Goal: Task Accomplishment & Management: Complete application form

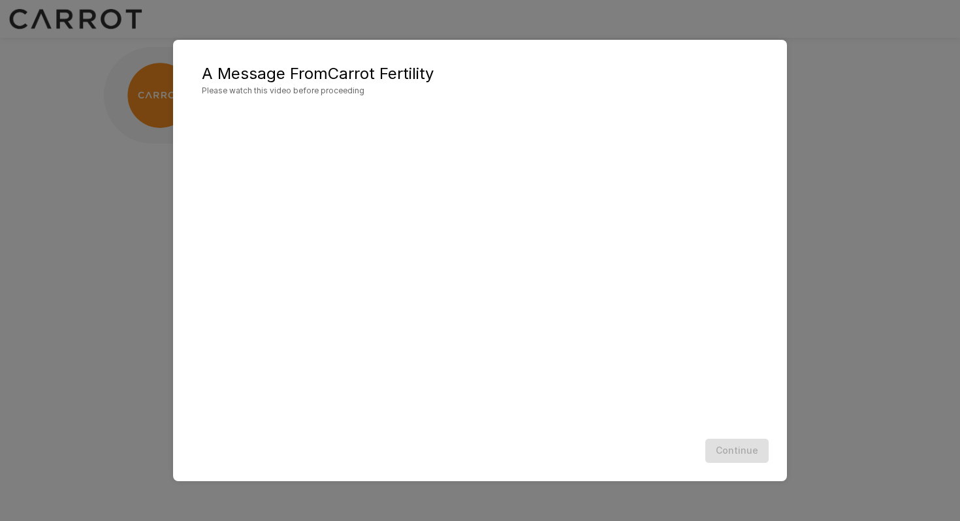
scroll to position [1, 0]
click at [733, 450] on button "Continue" at bounding box center [736, 451] width 63 height 24
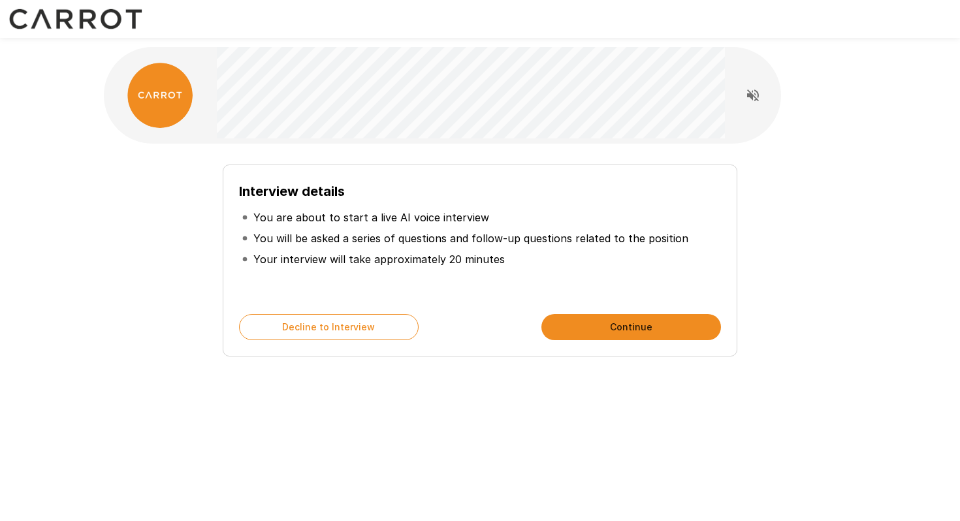
click at [641, 323] on button "Continue" at bounding box center [631, 327] width 180 height 26
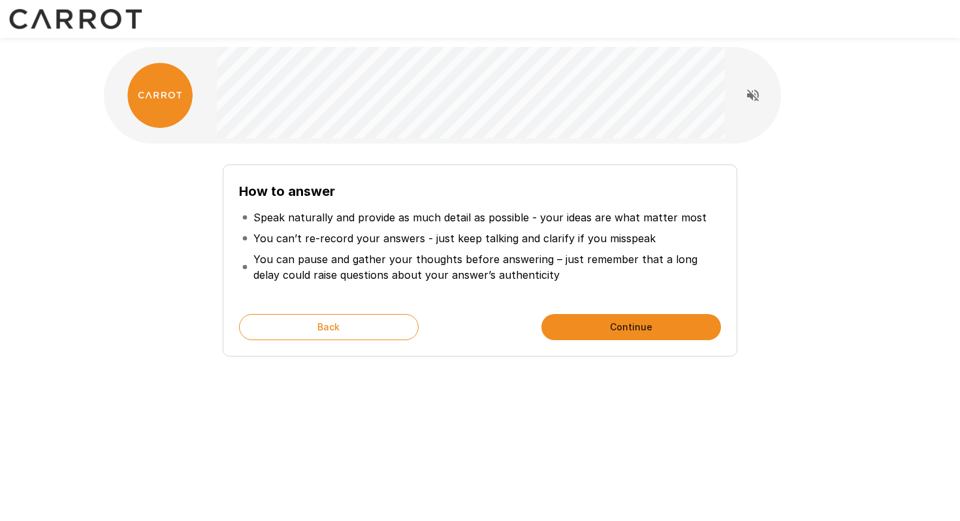
click at [638, 325] on button "Continue" at bounding box center [631, 327] width 180 height 26
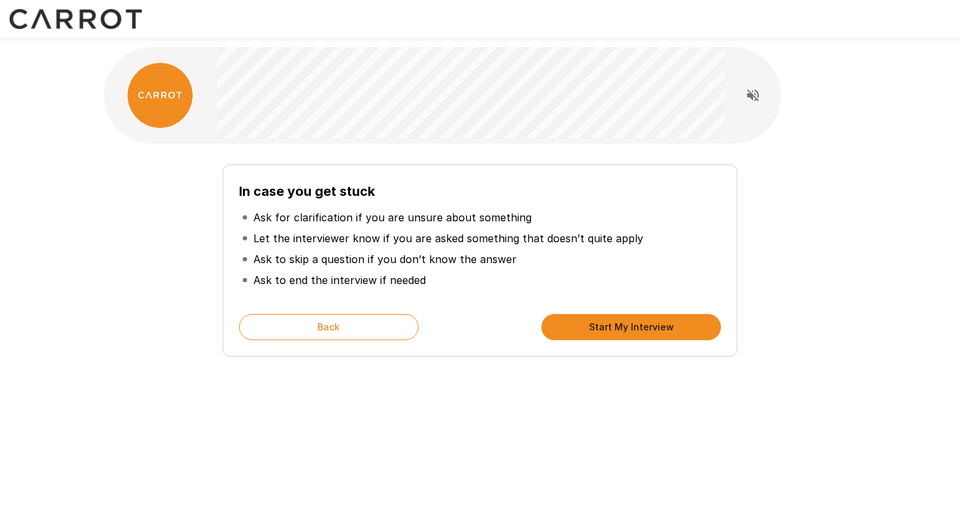
click at [638, 325] on button "Start My Interview" at bounding box center [631, 327] width 180 height 26
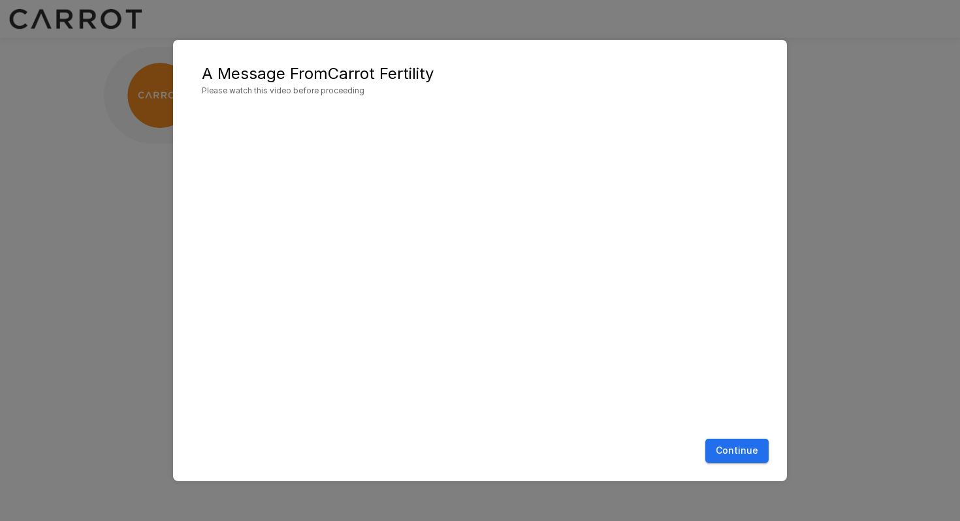
click at [748, 448] on button "Continue" at bounding box center [736, 451] width 63 height 24
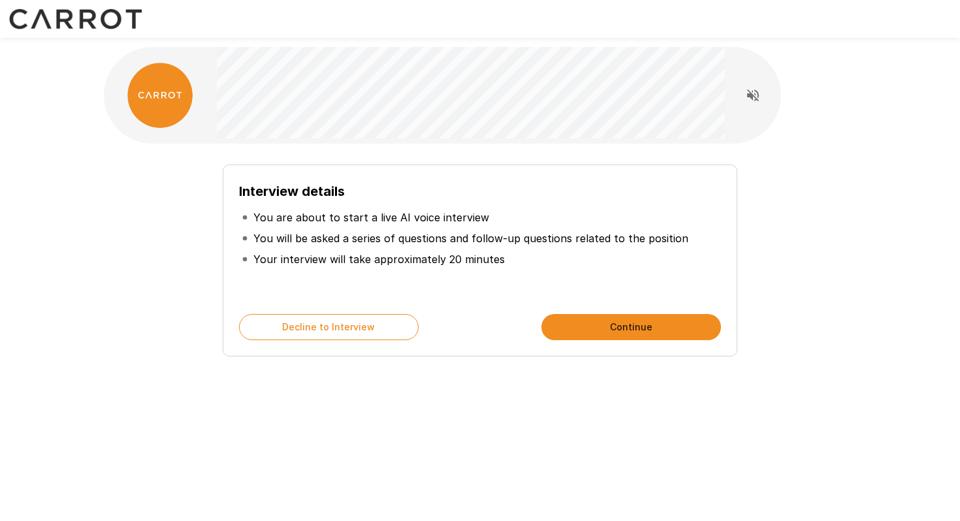
click at [764, 109] on div at bounding box center [752, 95] width 56 height 65
click at [756, 97] on icon "Read questions aloud" at bounding box center [753, 96] width 16 height 16
click at [660, 323] on button "Continue" at bounding box center [631, 327] width 180 height 26
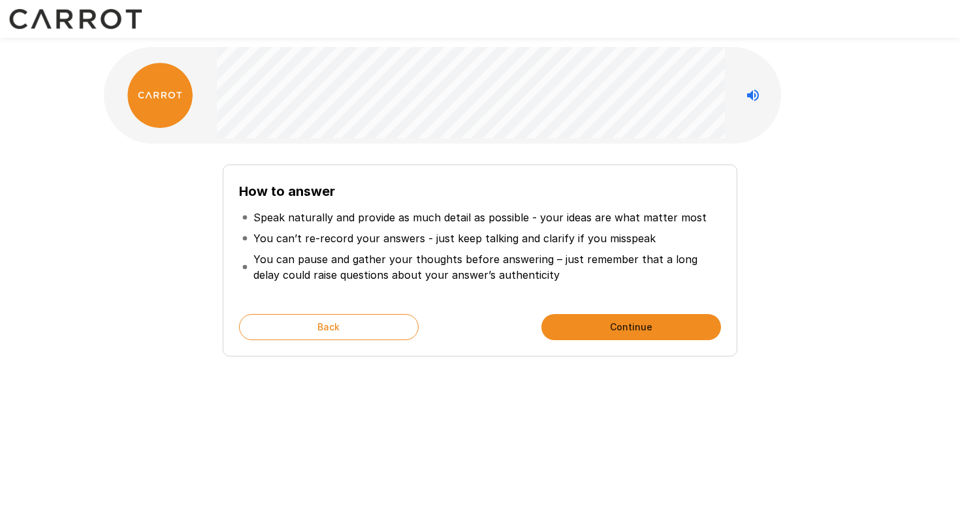
click at [660, 323] on button "Continue" at bounding box center [631, 327] width 180 height 26
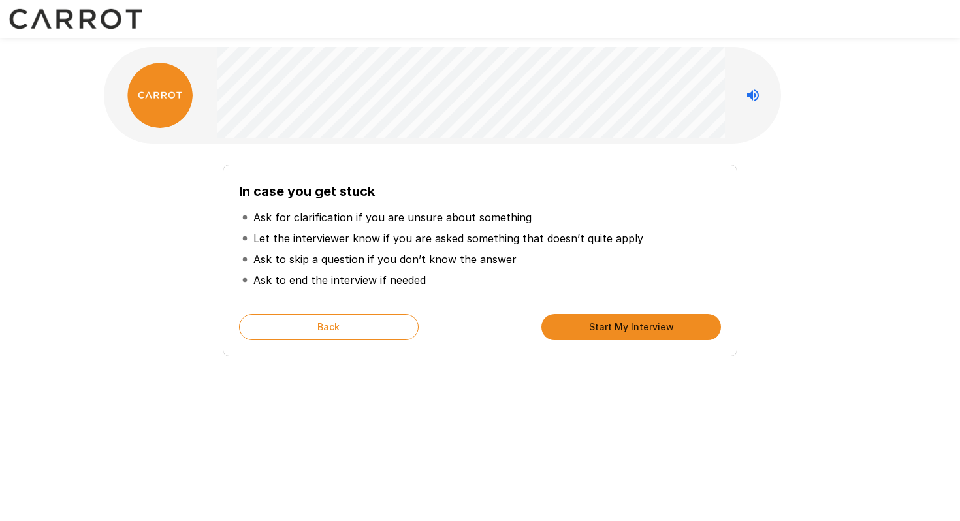
click at [660, 323] on button "Start My Interview" at bounding box center [631, 327] width 180 height 26
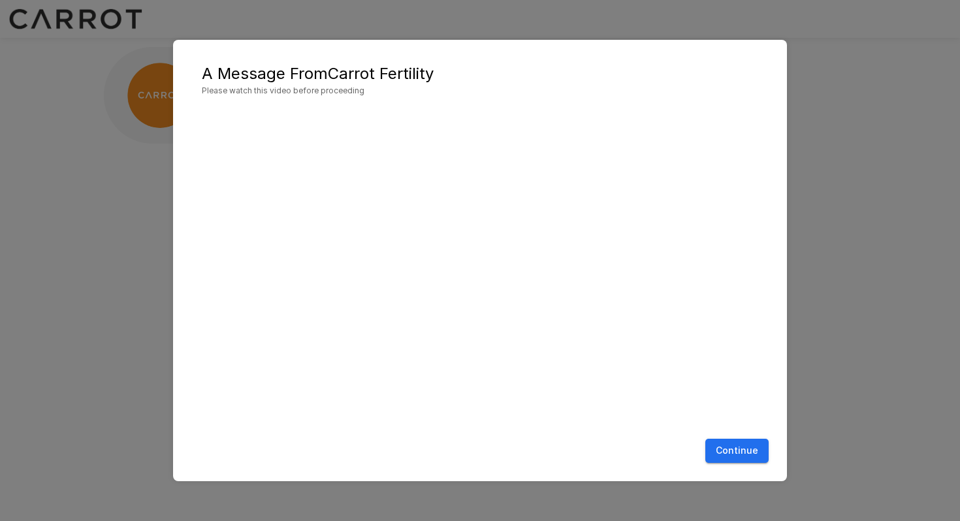
click at [874, 168] on div "A Message From Carrot Fertility Please watch this video before proceeding Conti…" at bounding box center [480, 260] width 960 height 521
click at [746, 452] on button "Continue" at bounding box center [736, 451] width 63 height 24
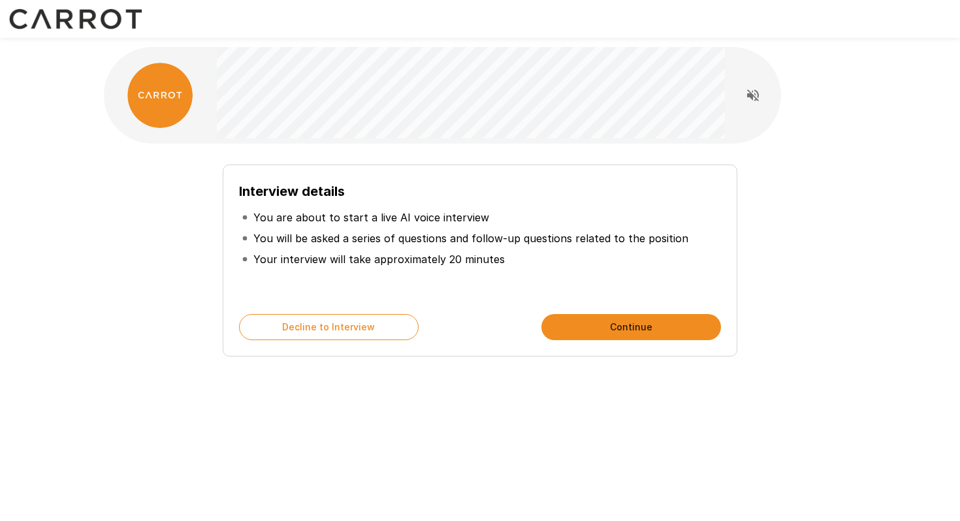
click at [759, 88] on icon "Read questions aloud" at bounding box center [753, 96] width 16 height 16
click at [656, 330] on button "Continue" at bounding box center [631, 327] width 180 height 26
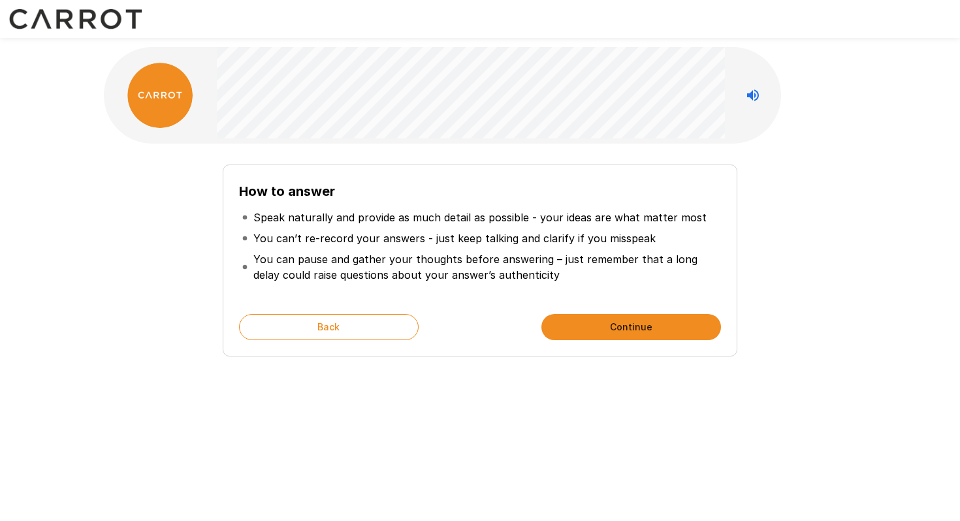
click at [656, 330] on button "Continue" at bounding box center [631, 327] width 180 height 26
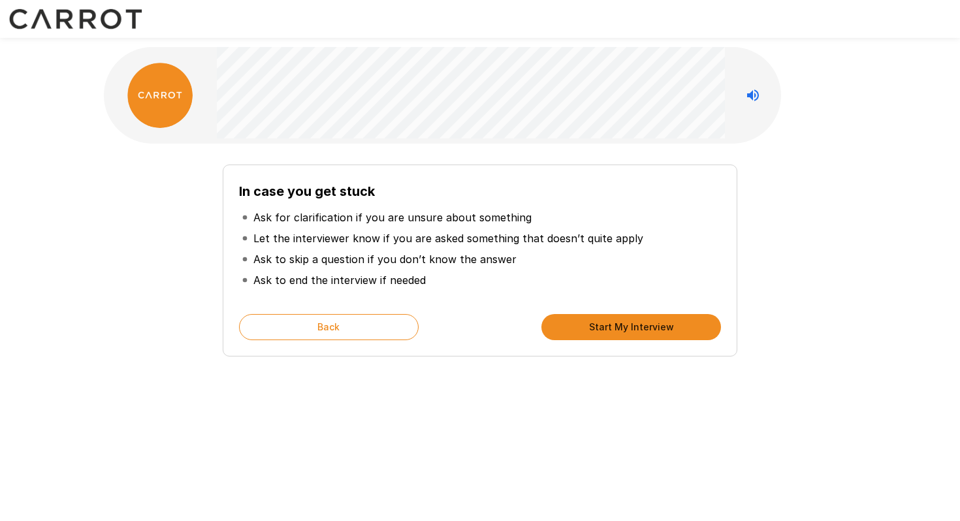
click at [656, 330] on button "Start My Interview" at bounding box center [631, 327] width 180 height 26
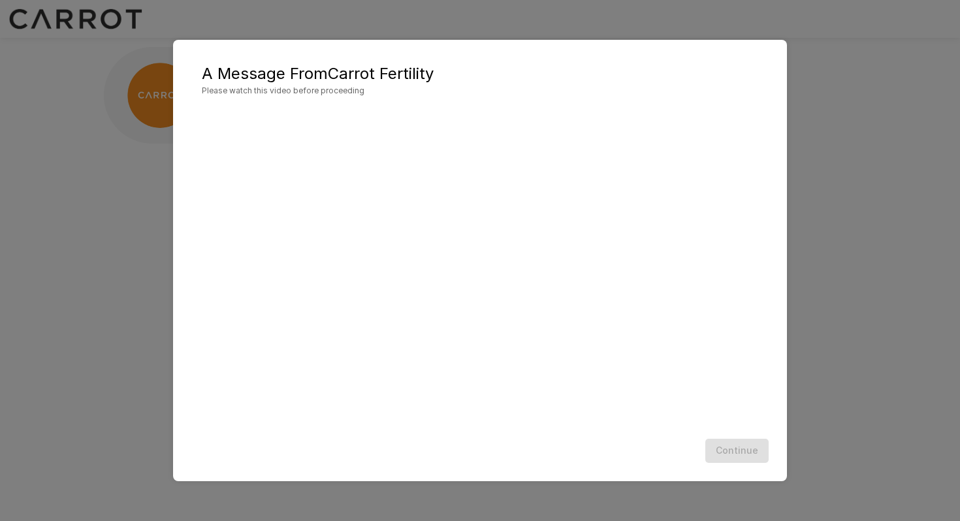
click at [742, 447] on div "Continue" at bounding box center [480, 451] width 588 height 35
click at [758, 462] on button "Continue" at bounding box center [736, 451] width 63 height 24
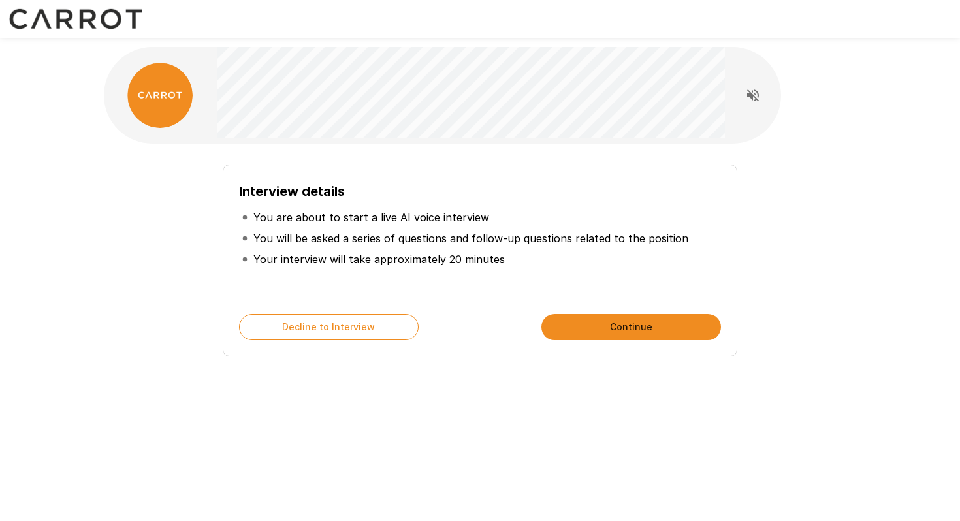
click at [787, 284] on div "Interview details You are about to start a live AI voice interview You will be …" at bounding box center [480, 255] width 742 height 202
click at [878, 208] on div "Interview details You are about to start a live AI voice interview You will be …" at bounding box center [480, 233] width 960 height 466
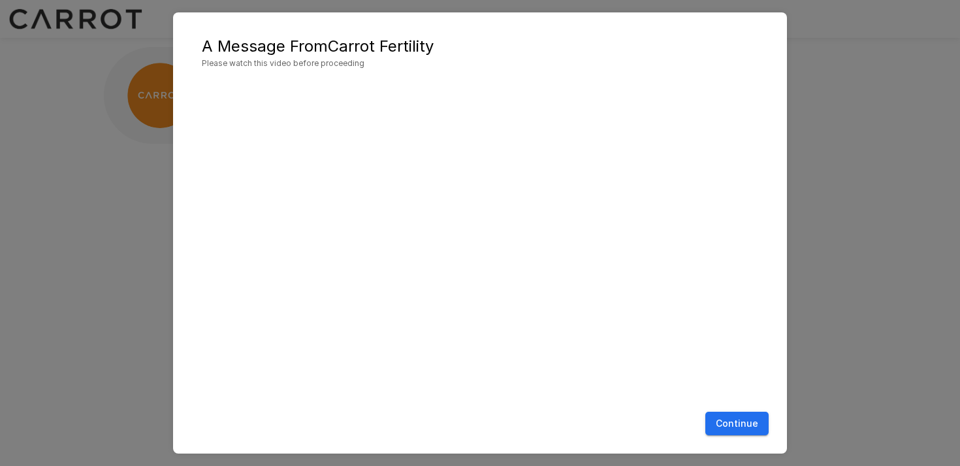
click at [739, 428] on button "Continue" at bounding box center [736, 423] width 63 height 24
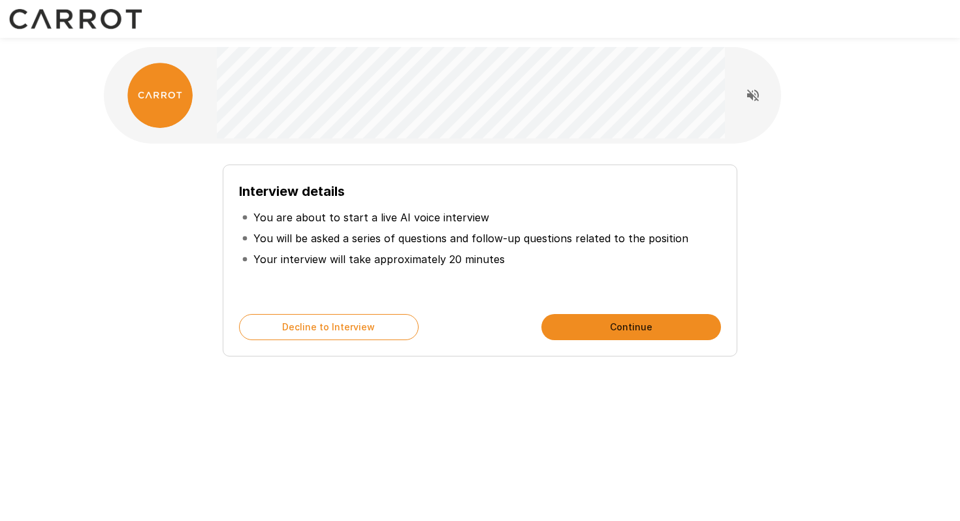
click at [616, 332] on button "Continue" at bounding box center [631, 327] width 180 height 26
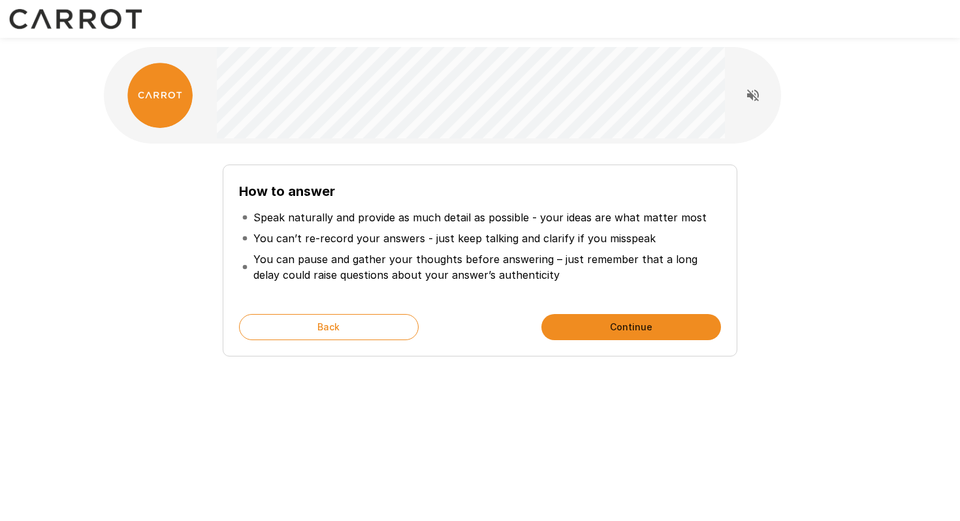
click at [616, 332] on button "Continue" at bounding box center [631, 327] width 180 height 26
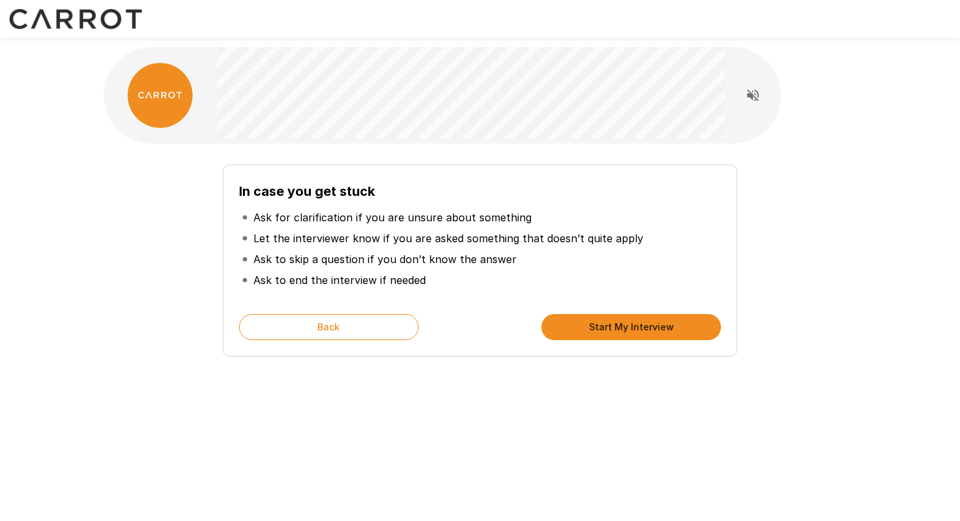
click at [616, 332] on button "Start My Interview" at bounding box center [631, 327] width 180 height 26
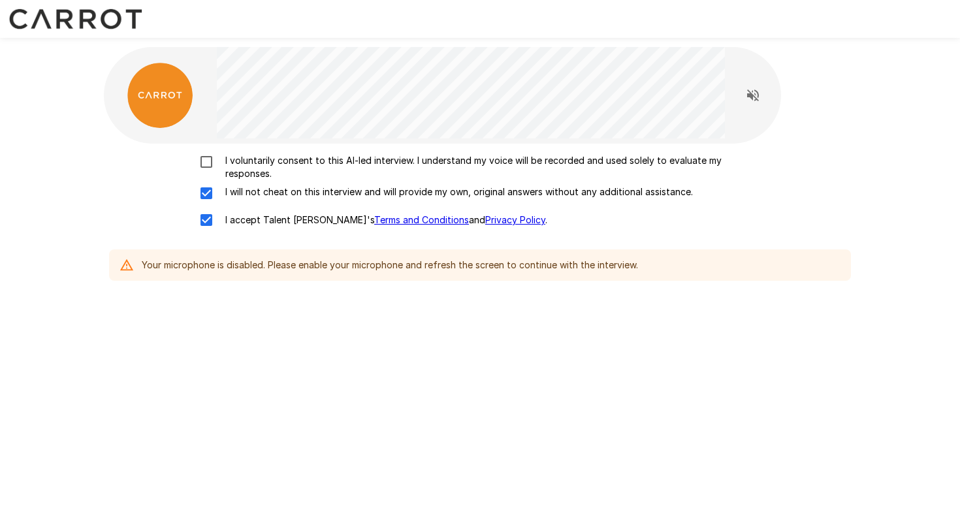
click at [205, 172] on label "I voluntarily consent to this AI-led interview. I understand my voice will be r…" at bounding box center [480, 167] width 575 height 26
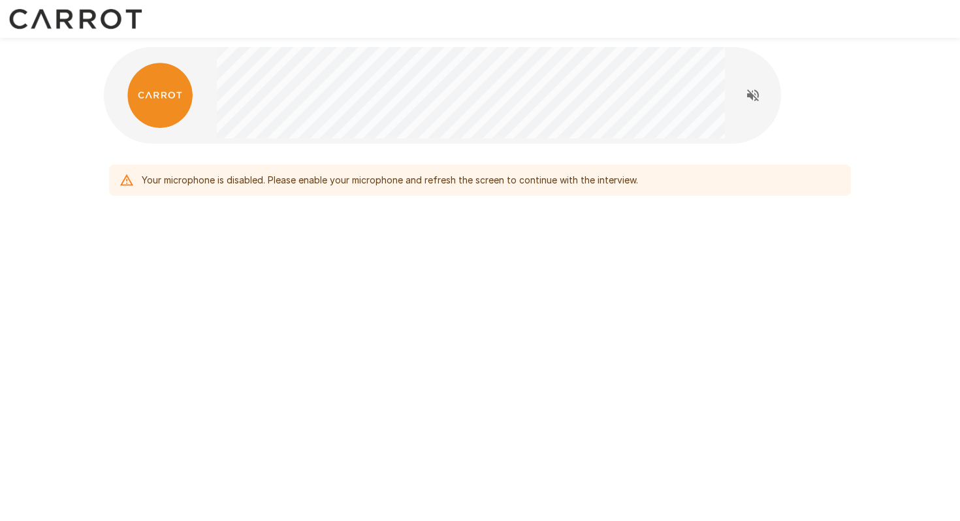
click at [362, 183] on div "Your microphone is disabled. Please enable your microphone and refresh the scre…" at bounding box center [390, 180] width 496 height 24
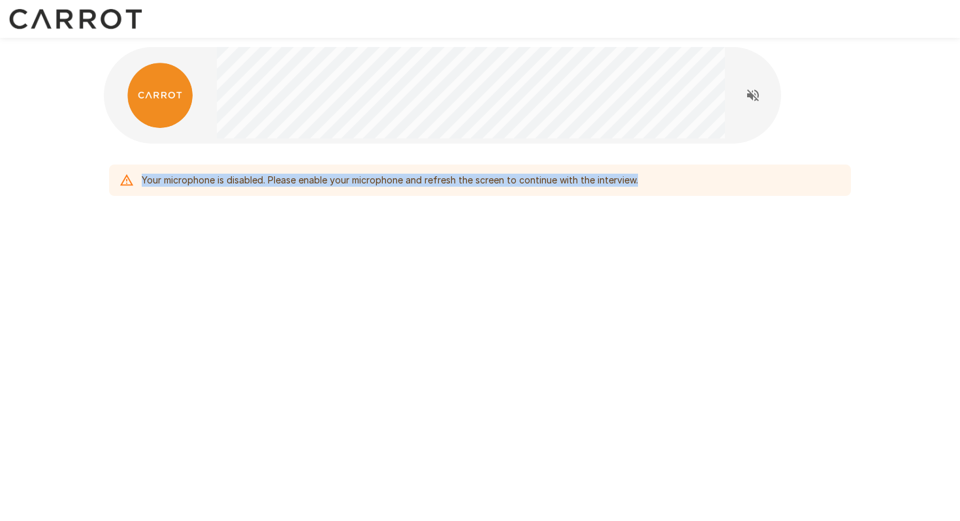
click at [385, 268] on div "Your microphone is disabled. Please enable your microphone and refresh the scre…" at bounding box center [480, 153] width 784 height 306
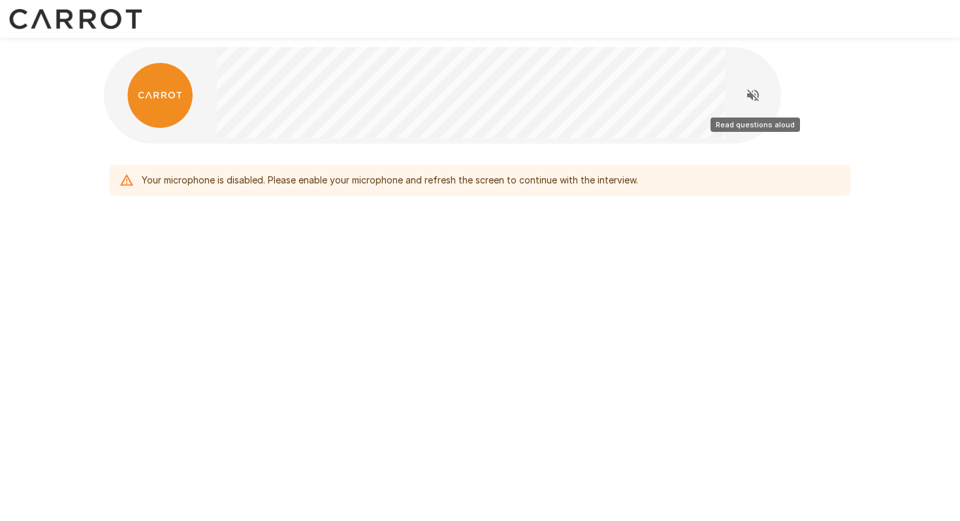
click at [752, 88] on icon "Read questions aloud" at bounding box center [753, 96] width 16 height 16
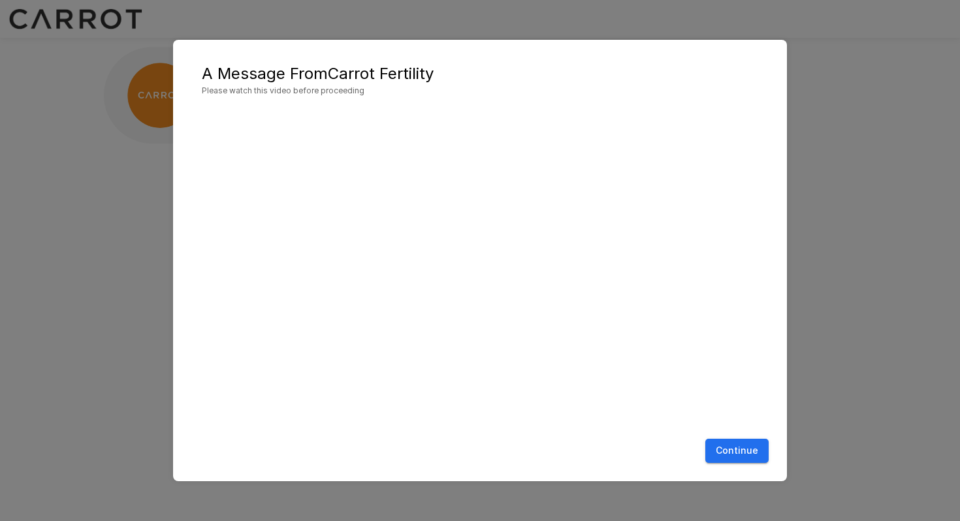
click at [733, 452] on button "Continue" at bounding box center [736, 451] width 63 height 24
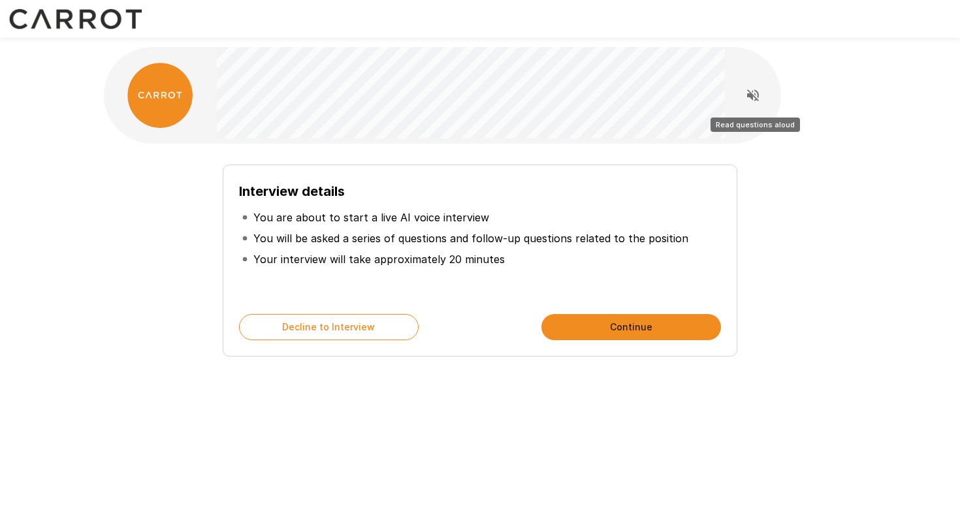
click at [758, 95] on icon "Read questions aloud" at bounding box center [753, 95] width 12 height 12
click at [791, 255] on div "Interview details You are about to start a live AI voice interview You will be …" at bounding box center [480, 255] width 742 height 202
click at [629, 317] on button "Continue" at bounding box center [631, 327] width 180 height 26
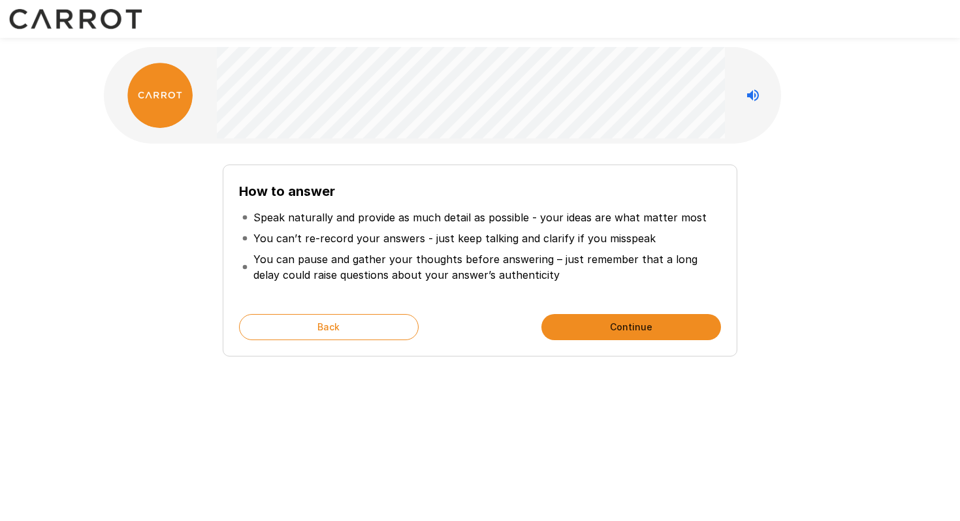
click at [629, 317] on button "Continue" at bounding box center [631, 327] width 180 height 26
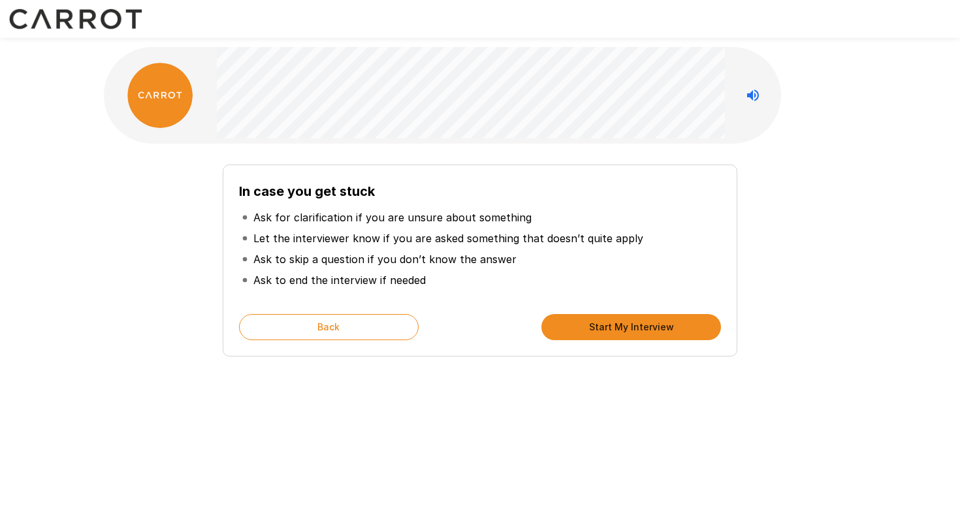
click at [637, 328] on button "Start My Interview" at bounding box center [631, 327] width 180 height 26
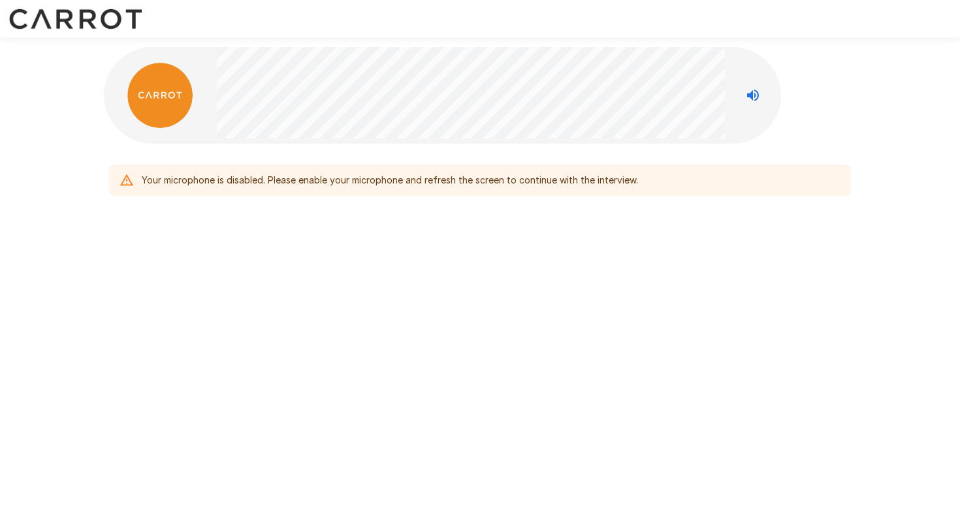
click at [359, 182] on div "Your microphone is disabled. Please enable your microphone and refresh the scre…" at bounding box center [390, 180] width 496 height 24
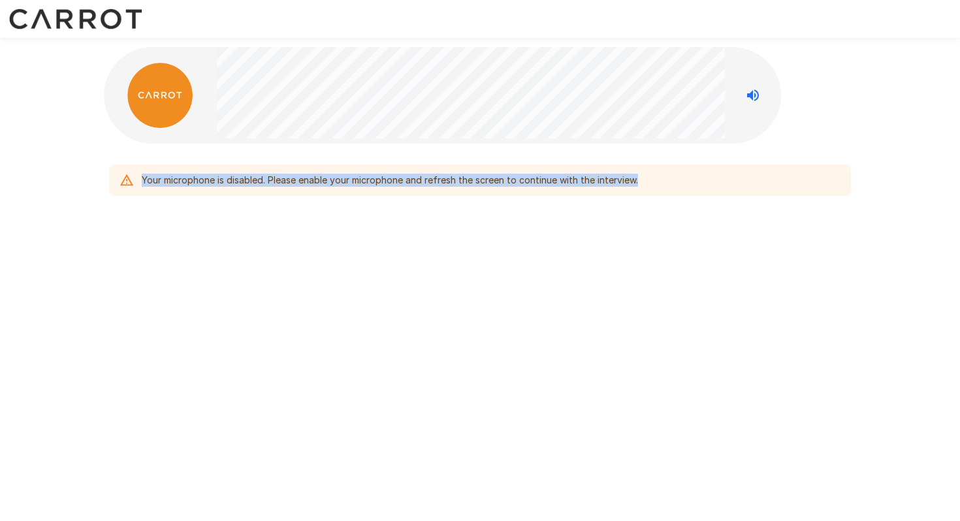
copy div "Your microphone is disabled. Please enable your microphone and refresh the scre…"
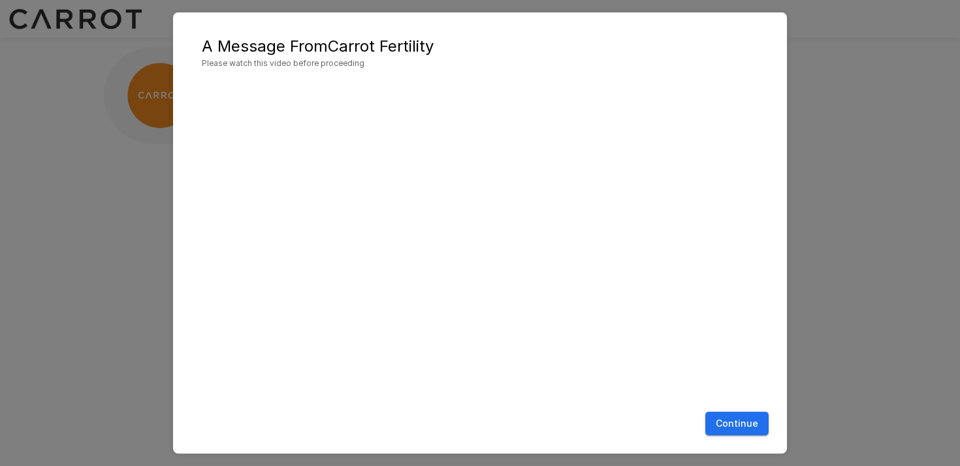
click at [748, 427] on button "Continue" at bounding box center [736, 423] width 63 height 24
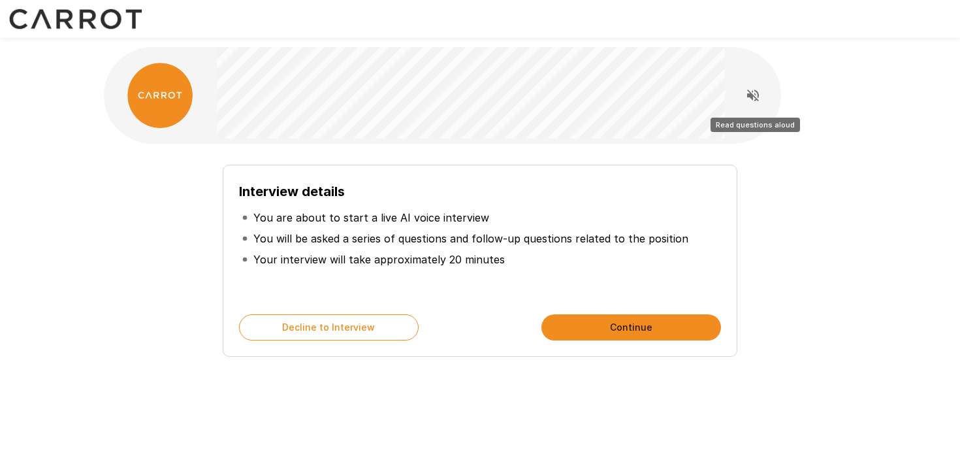
click at [754, 97] on icon "Read questions aloud" at bounding box center [753, 95] width 12 height 12
click at [485, 346] on div "Interview details You are about to start a live AI voice interview You will be …" at bounding box center [480, 261] width 515 height 192
click at [596, 332] on button "Continue" at bounding box center [631, 327] width 180 height 26
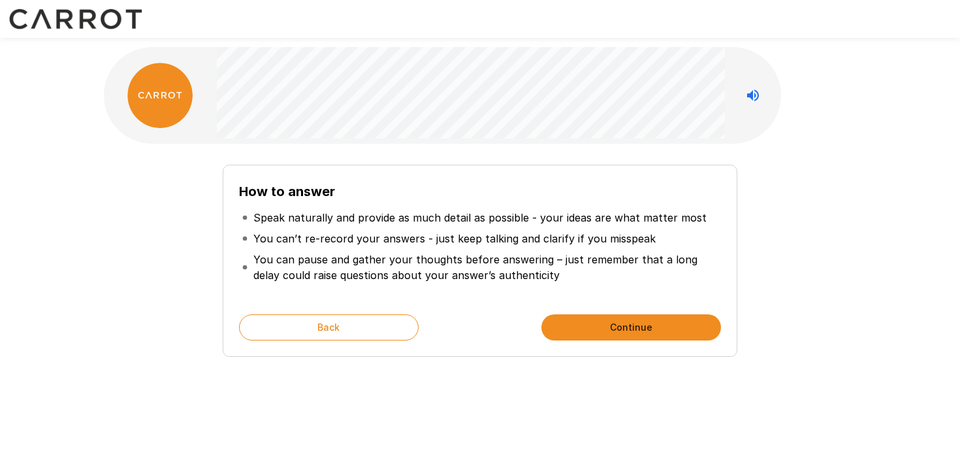
click at [596, 332] on button "Continue" at bounding box center [631, 327] width 180 height 26
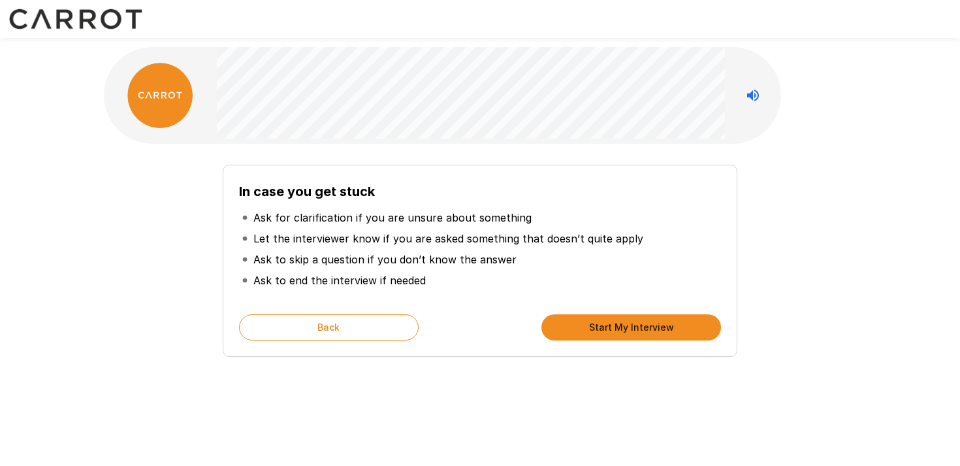
click at [596, 332] on button "Start My Interview" at bounding box center [631, 327] width 180 height 26
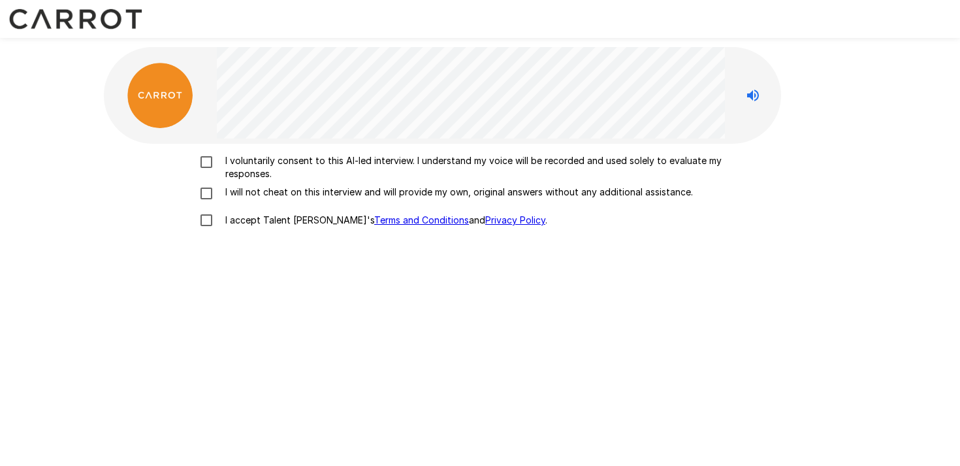
click at [232, 223] on p "I accept Talent Llama's Terms and Conditions and Privacy Policy ." at bounding box center [383, 220] width 327 height 13
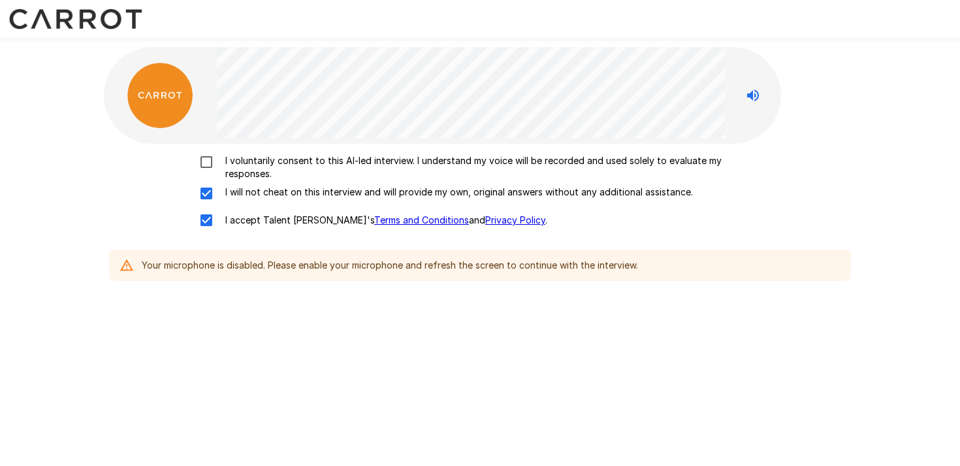
click at [208, 171] on label "I voluntarily consent to this AI-led interview. I understand my voice will be r…" at bounding box center [480, 167] width 575 height 26
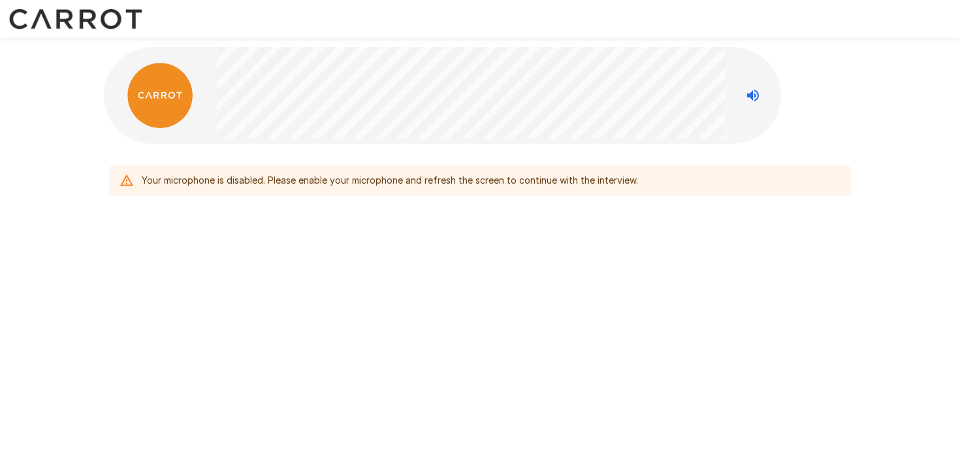
click at [378, 266] on div "Your microphone is disabled. Please enable your microphone and refresh the scre…" at bounding box center [480, 153] width 784 height 306
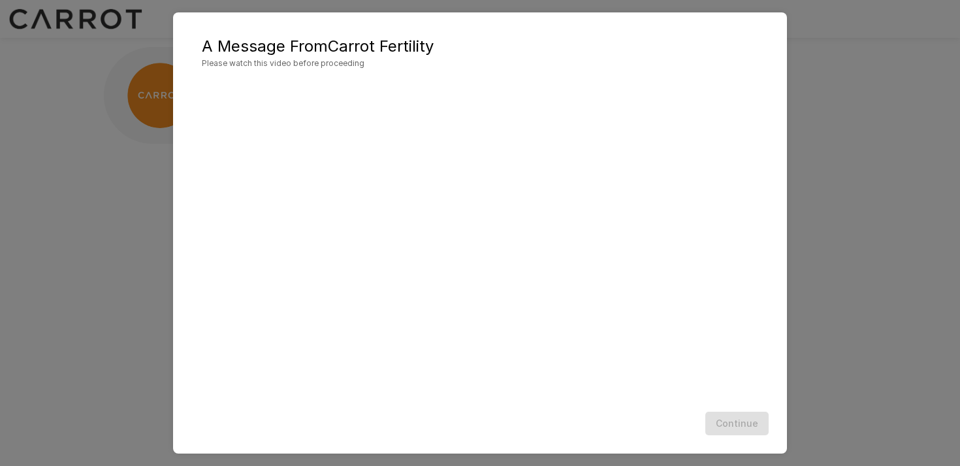
click at [921, 387] on div "A Message From Carrot Fertility Please watch this video before proceeding Conti…" at bounding box center [480, 233] width 960 height 466
click at [725, 428] on button "Continue" at bounding box center [736, 423] width 63 height 24
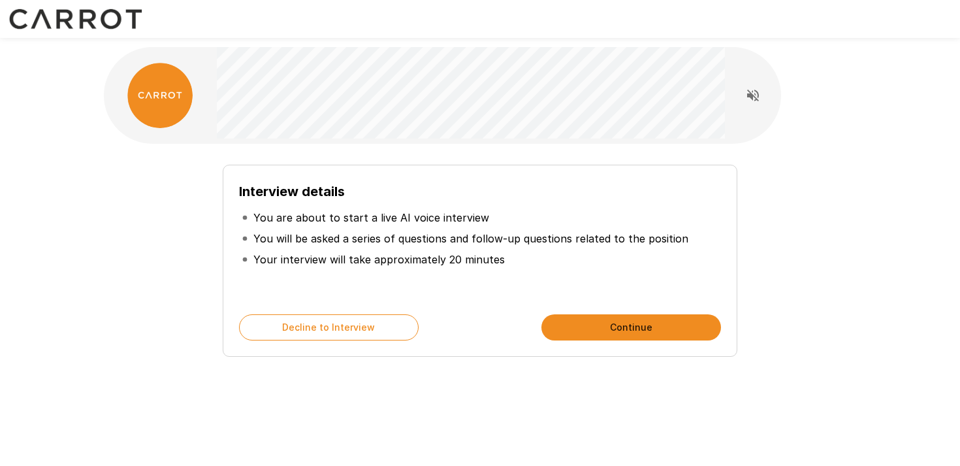
click at [811, 297] on div "Interview details You are about to start a live AI voice interview You will be …" at bounding box center [480, 255] width 742 height 202
click at [195, 211] on div "Interview details You are about to start a live AI voice interview You will be …" at bounding box center [480, 255] width 742 height 202
click at [765, 272] on div "Interview details You are about to start a live AI voice interview You will be …" at bounding box center [480, 255] width 742 height 202
click at [558, 236] on p "You will be asked a series of questions and follow-up questions related to the …" at bounding box center [470, 239] width 435 height 16
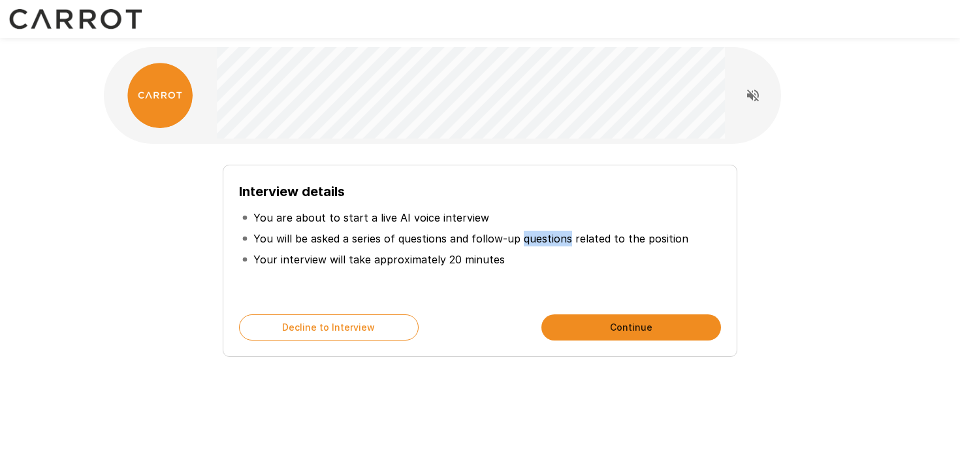
click at [584, 241] on p "You will be asked a series of questions and follow-up questions related to the …" at bounding box center [470, 239] width 435 height 16
click at [397, 234] on p "You will be asked a series of questions and follow-up questions related to the …" at bounding box center [470, 239] width 435 height 16
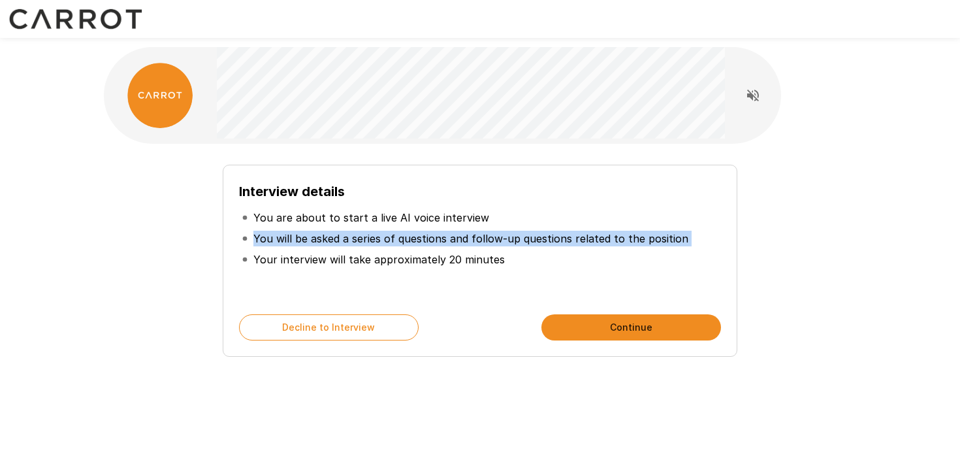
click at [368, 238] on p "You will be asked a series of questions and follow-up questions related to the …" at bounding box center [470, 239] width 435 height 16
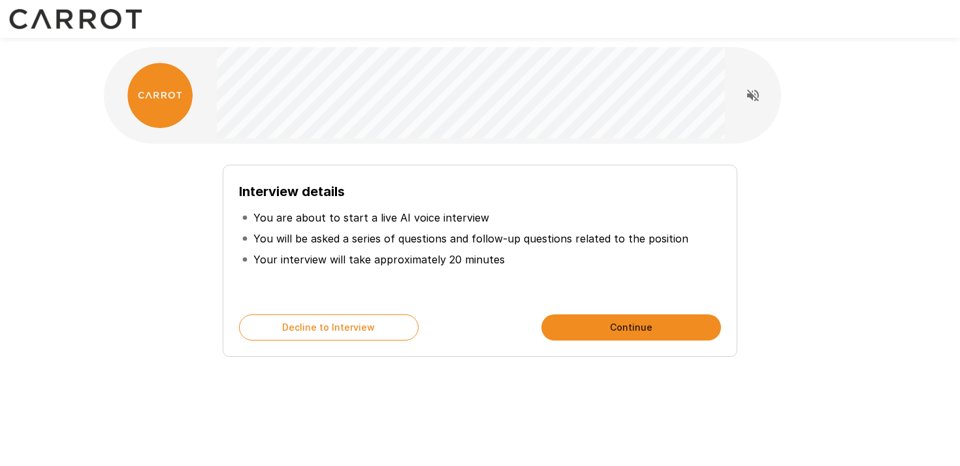
click at [368, 238] on p "You will be asked a series of questions and follow-up questions related to the …" at bounding box center [470, 239] width 435 height 16
click at [400, 236] on p "You will be asked a series of questions and follow-up questions related to the …" at bounding box center [470, 239] width 435 height 16
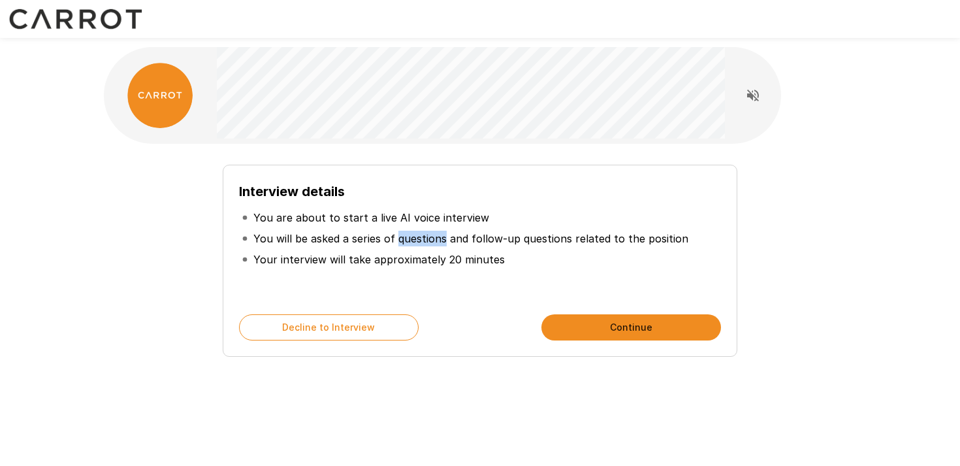
click at [400, 236] on p "You will be asked a series of questions and follow-up questions related to the …" at bounding box center [470, 239] width 435 height 16
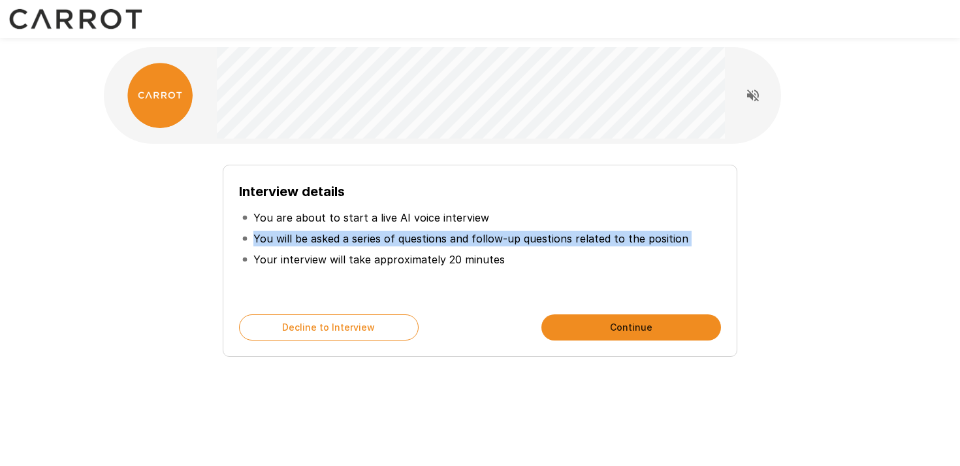
click at [409, 240] on p "You will be asked a series of questions and follow-up questions related to the …" at bounding box center [470, 239] width 435 height 16
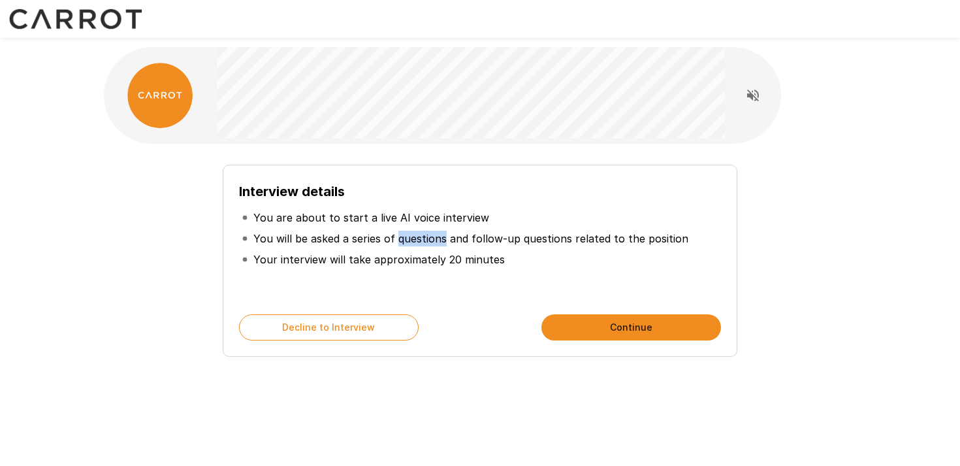
click at [409, 240] on p "You will be asked a series of questions and follow-up questions related to the …" at bounding box center [470, 239] width 435 height 16
click at [469, 240] on p "You will be asked a series of questions and follow-up questions related to the …" at bounding box center [470, 239] width 435 height 16
click at [436, 239] on p "You will be asked a series of questions and follow-up questions related to the …" at bounding box center [470, 239] width 435 height 16
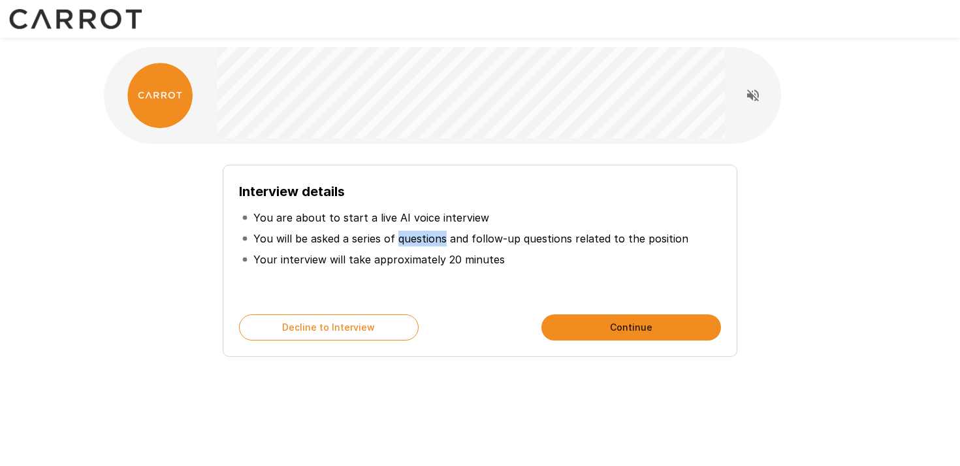
click at [441, 225] on li "You are about to start a live AI voice interview" at bounding box center [480, 217] width 482 height 21
click at [426, 238] on p "You will be asked a series of questions and follow-up questions related to the …" at bounding box center [470, 239] width 435 height 16
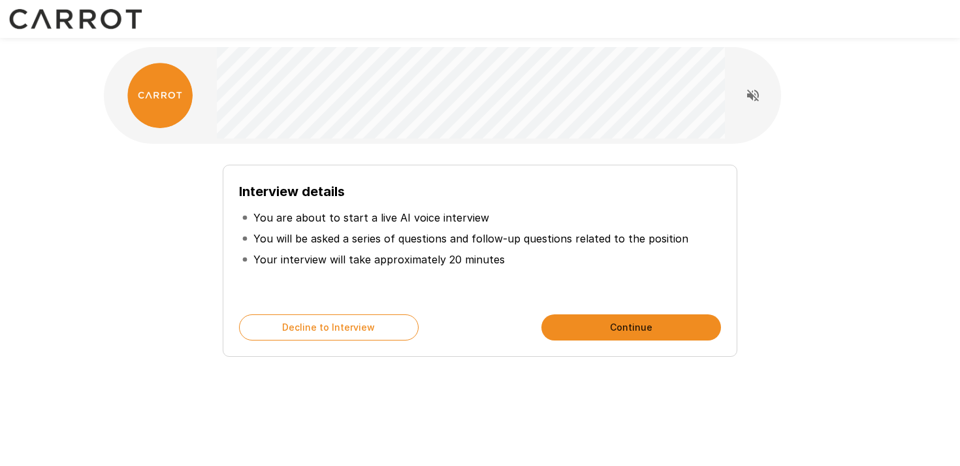
click at [426, 238] on p "You will be asked a series of questions and follow-up questions related to the …" at bounding box center [470, 239] width 435 height 16
click at [446, 223] on p "You are about to start a live AI voice interview" at bounding box center [371, 218] width 236 height 16
click at [419, 240] on p "You will be asked a series of questions and follow-up questions related to the …" at bounding box center [470, 239] width 435 height 16
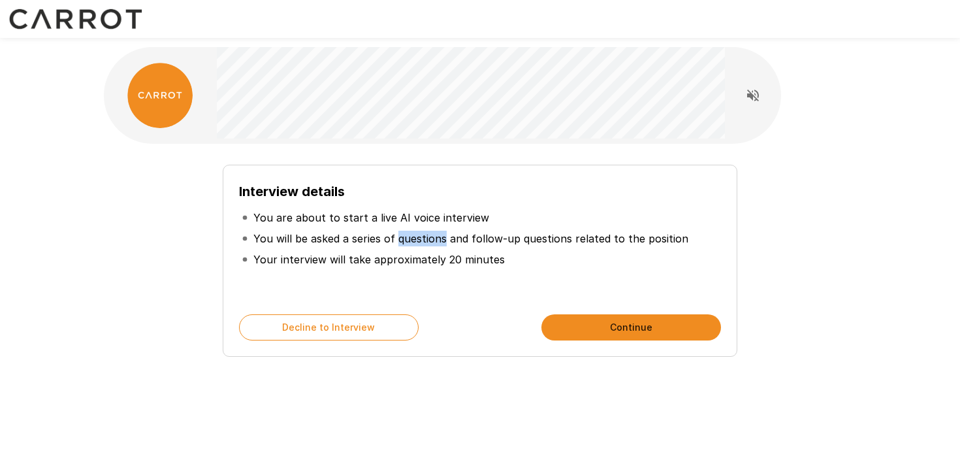
click at [477, 238] on p "You will be asked a series of questions and follow-up questions related to the …" at bounding box center [470, 239] width 435 height 16
click at [439, 237] on p "You will be asked a series of questions and follow-up questions related to the …" at bounding box center [470, 239] width 435 height 16
click at [574, 200] on h6 "Interview details" at bounding box center [480, 191] width 482 height 21
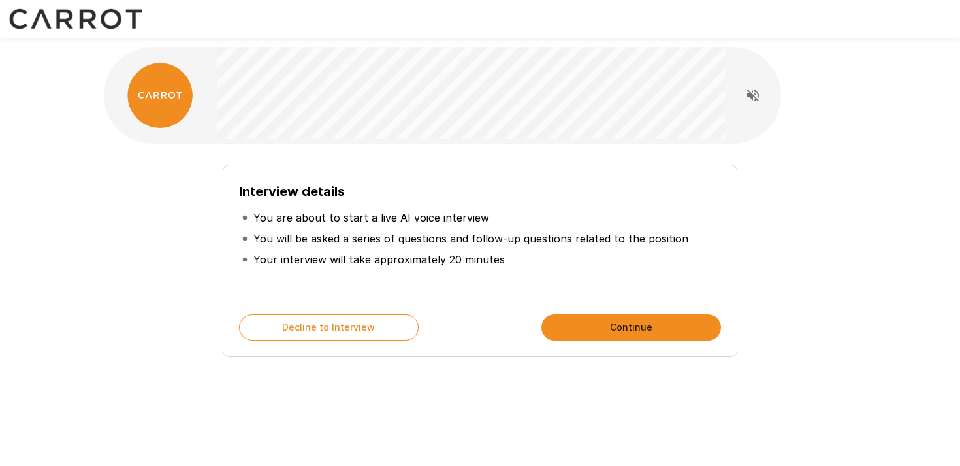
click at [573, 219] on li "You are about to start a live AI voice interview" at bounding box center [480, 217] width 482 height 21
click at [575, 236] on p "You will be asked a series of questions and follow-up questions related to the …" at bounding box center [470, 239] width 435 height 16
click at [522, 240] on p "You will be asked a series of questions and follow-up questions related to the …" at bounding box center [470, 239] width 435 height 16
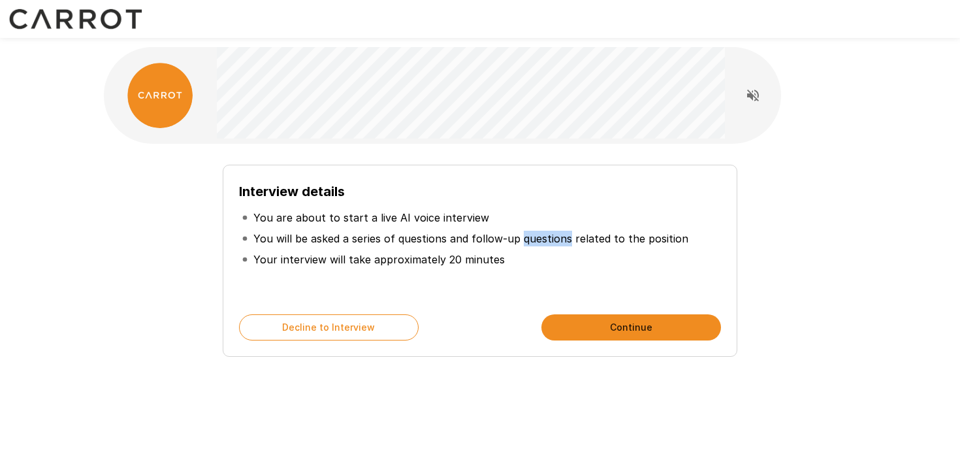
click at [541, 253] on li "Your interview will take approximately 20 minutes" at bounding box center [480, 259] width 482 height 21
click at [746, 180] on div "Interview details You are about to start a live AI voice interview You will be …" at bounding box center [480, 255] width 742 height 202
click at [461, 417] on div "Interview details You are about to start a live AI voice interview You will be …" at bounding box center [480, 233] width 784 height 466
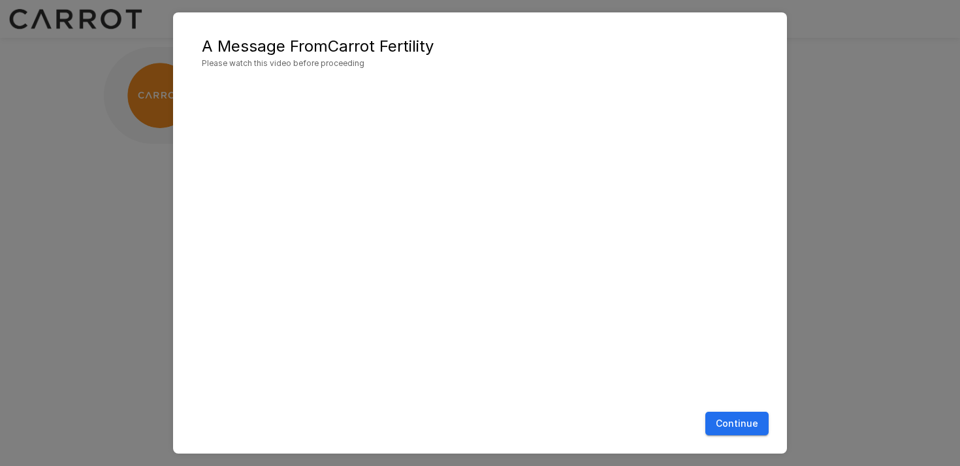
click at [745, 429] on button "Continue" at bounding box center [736, 423] width 63 height 24
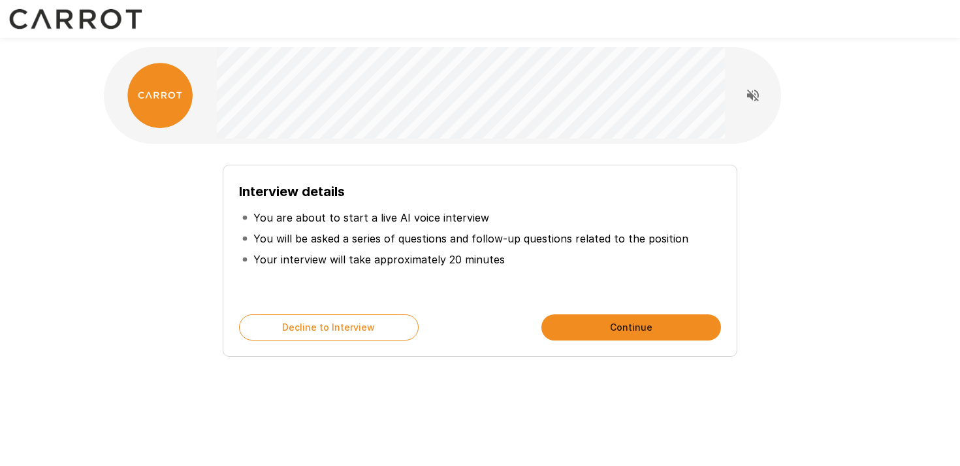
click at [639, 330] on button "Continue" at bounding box center [631, 327] width 180 height 26
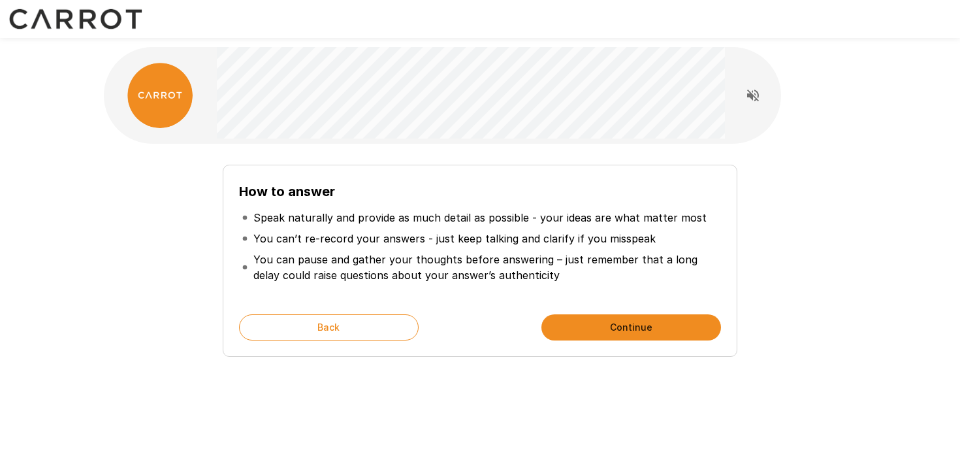
click at [605, 332] on button "Continue" at bounding box center [631, 327] width 180 height 26
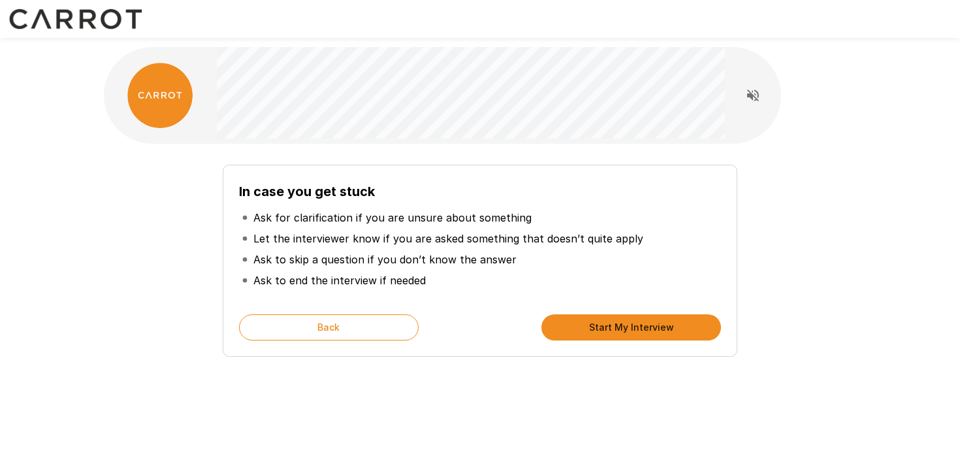
click at [605, 332] on button "Start My Interview" at bounding box center [631, 327] width 180 height 26
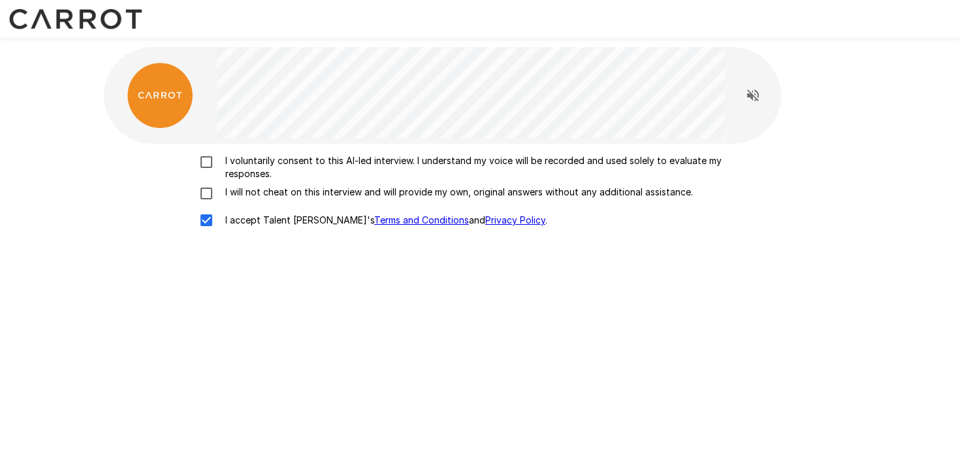
click at [208, 201] on div "I voluntarily consent to this AI-led interview. I understand my voice will be r…" at bounding box center [480, 194] width 742 height 80
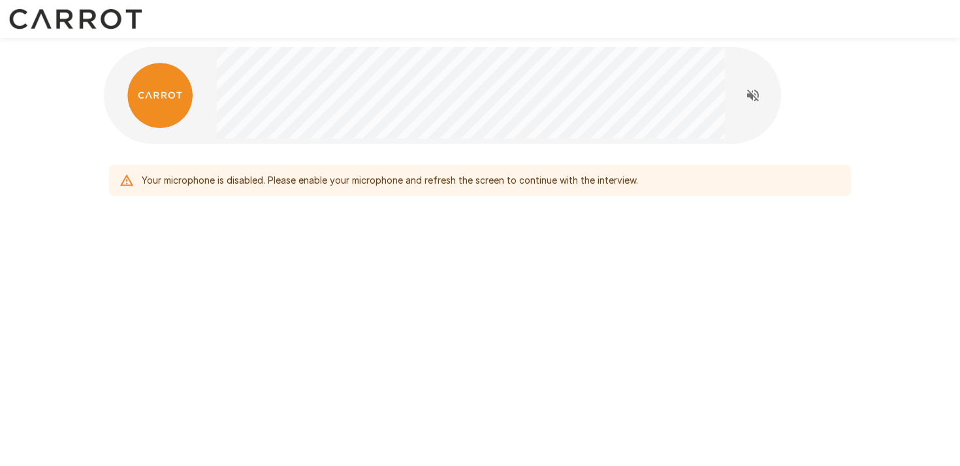
click at [197, 274] on div "Your microphone is disabled. Please enable your microphone and refresh the scre…" at bounding box center [480, 153] width 784 height 306
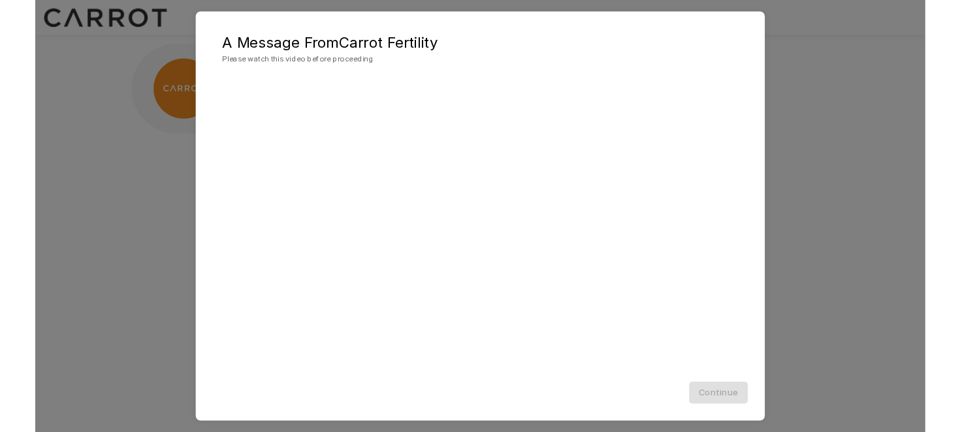
scroll to position [1, 0]
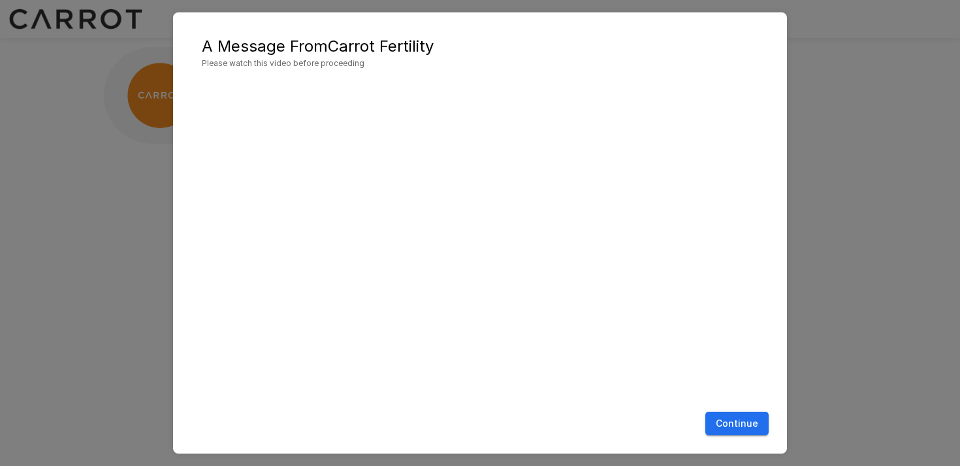
click at [727, 422] on button "Continue" at bounding box center [736, 423] width 63 height 24
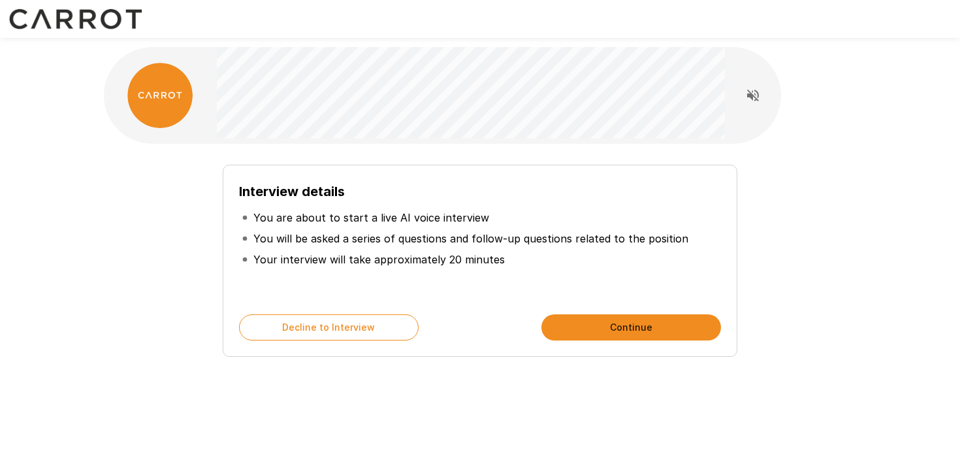
click at [654, 326] on button "Continue" at bounding box center [631, 327] width 180 height 26
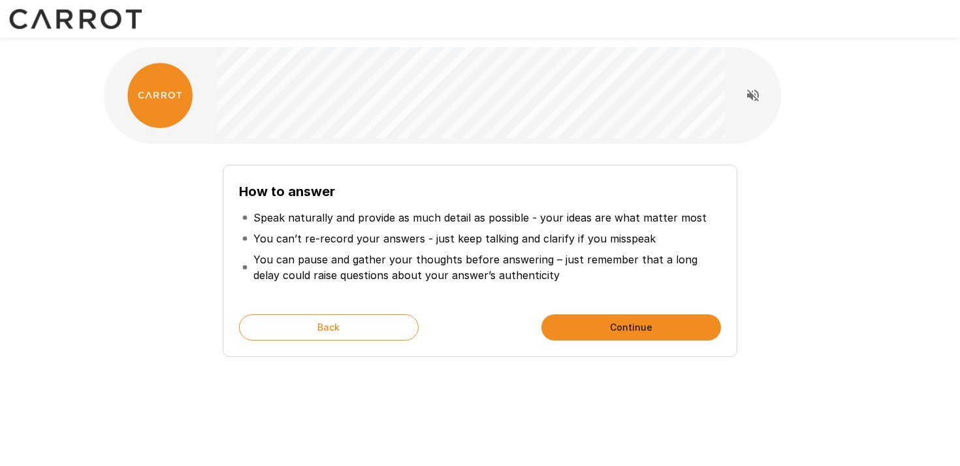
click at [654, 326] on button "Continue" at bounding box center [631, 327] width 180 height 26
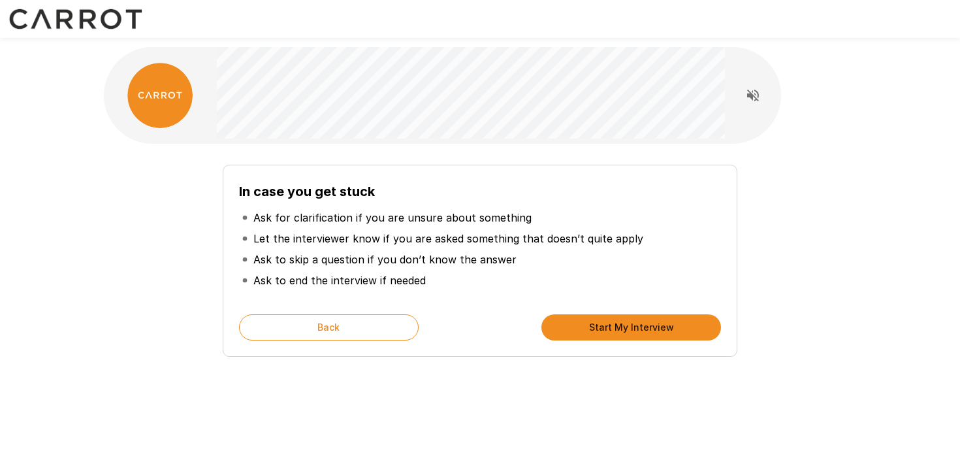
click at [641, 324] on button "Start My Interview" at bounding box center [631, 327] width 180 height 26
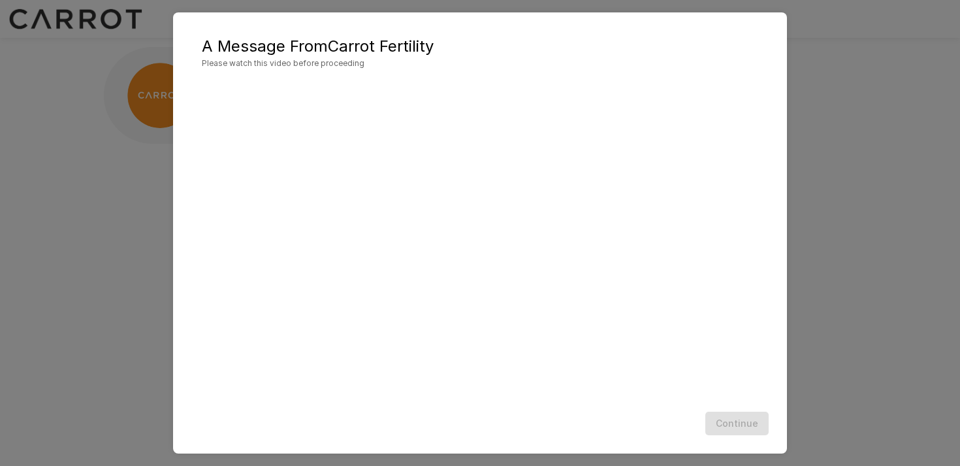
scroll to position [1, 0]
click at [736, 427] on button "Continue" at bounding box center [736, 423] width 63 height 24
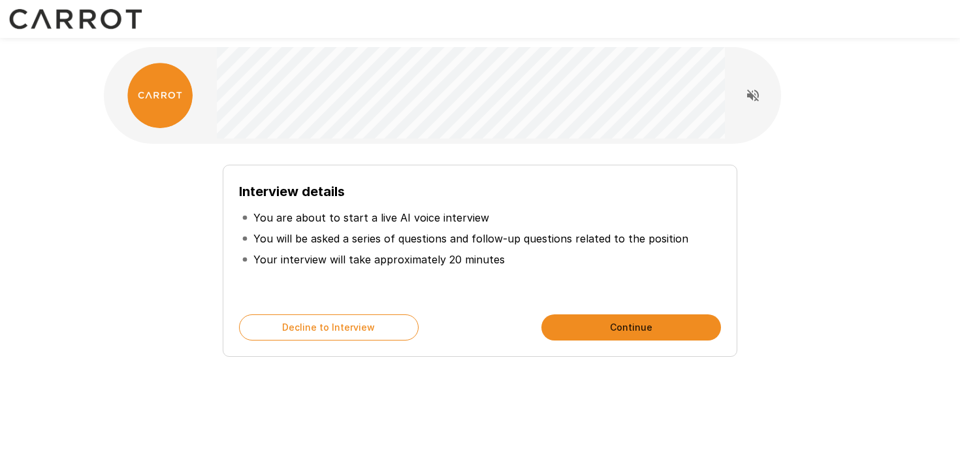
click at [629, 328] on button "Continue" at bounding box center [631, 327] width 180 height 26
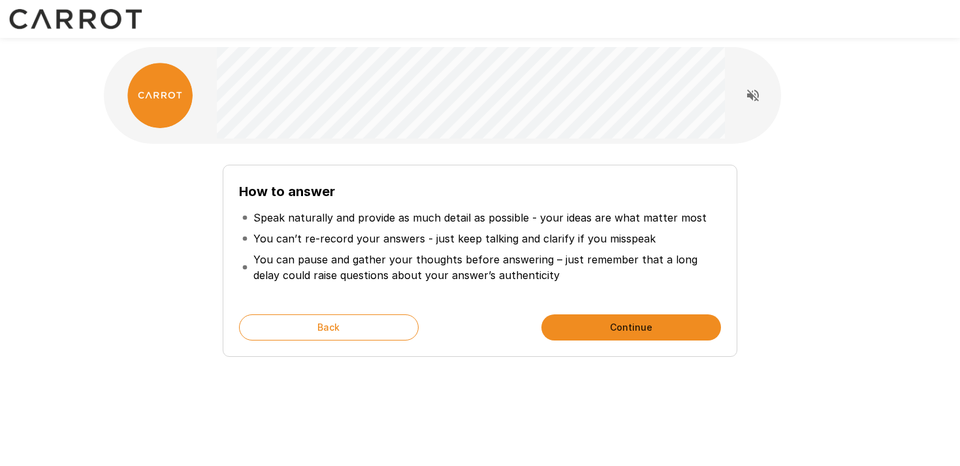
click at [629, 328] on button "Continue" at bounding box center [631, 327] width 180 height 26
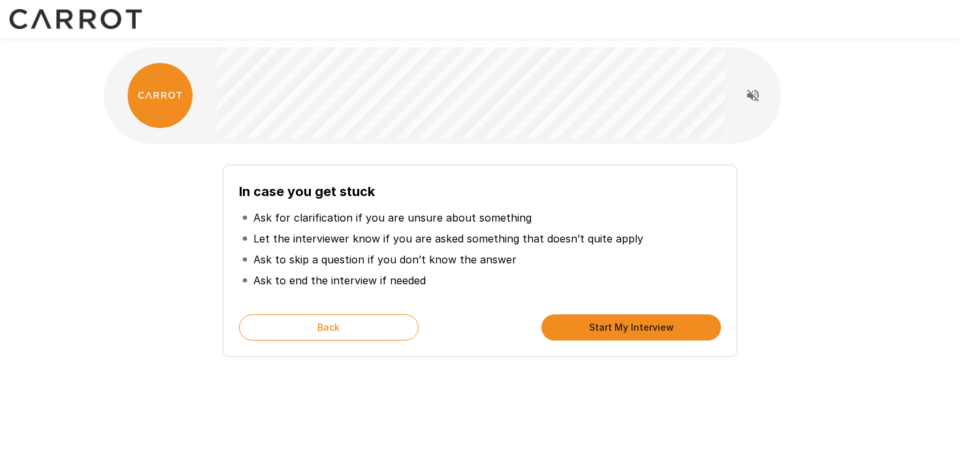
click at [629, 328] on button "Start My Interview" at bounding box center [631, 327] width 180 height 26
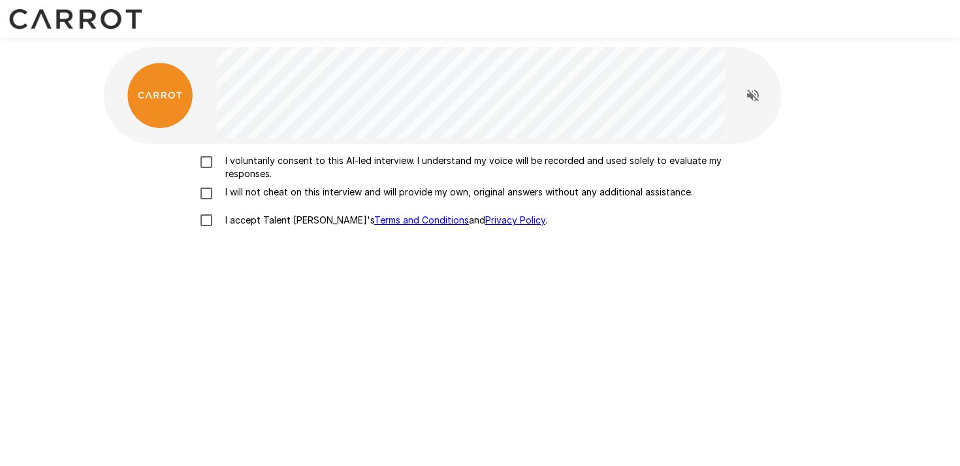
click at [234, 227] on label "I accept Talent Llama's Terms and Conditions and Privacy Policy ." at bounding box center [480, 219] width 575 height 27
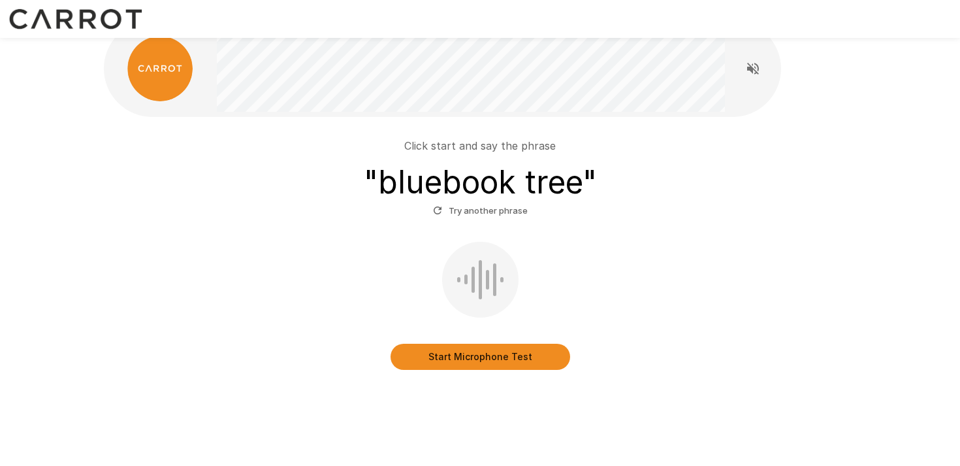
scroll to position [40, 0]
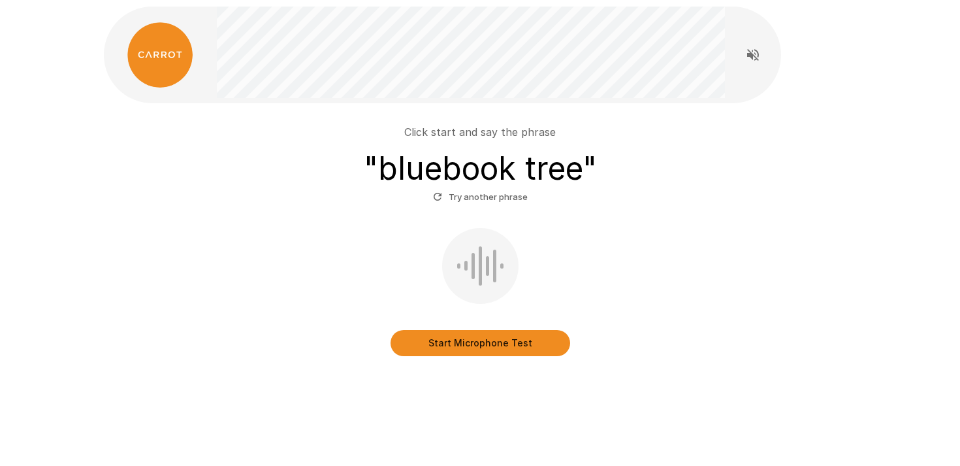
click at [463, 347] on button "Start Microphone Test" at bounding box center [480, 343] width 180 height 26
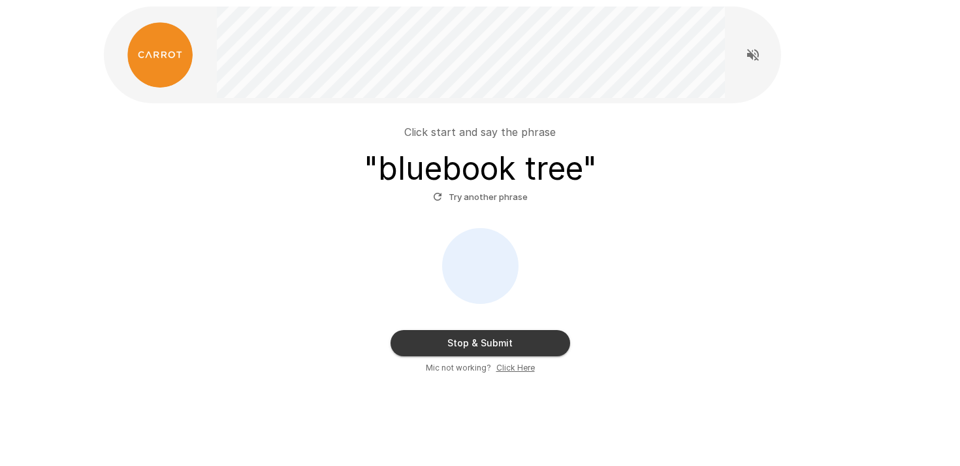
click at [463, 347] on button "Stop & Submit" at bounding box center [480, 343] width 180 height 26
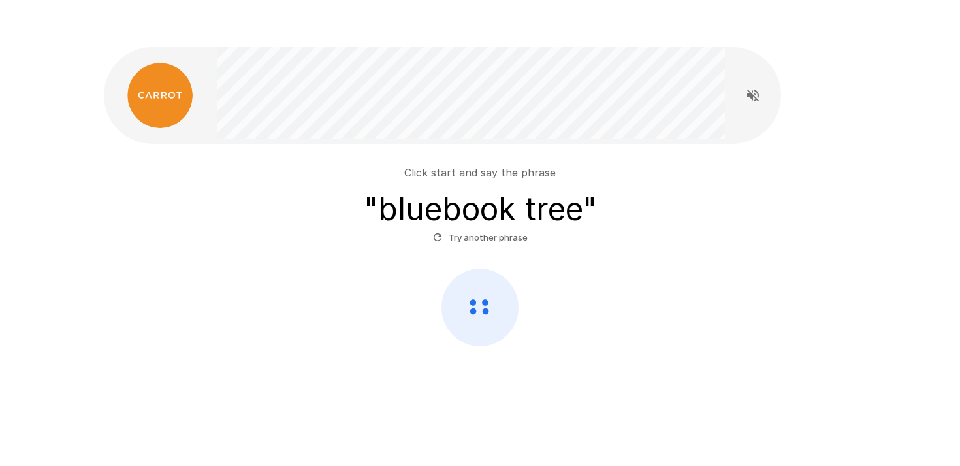
scroll to position [0, 0]
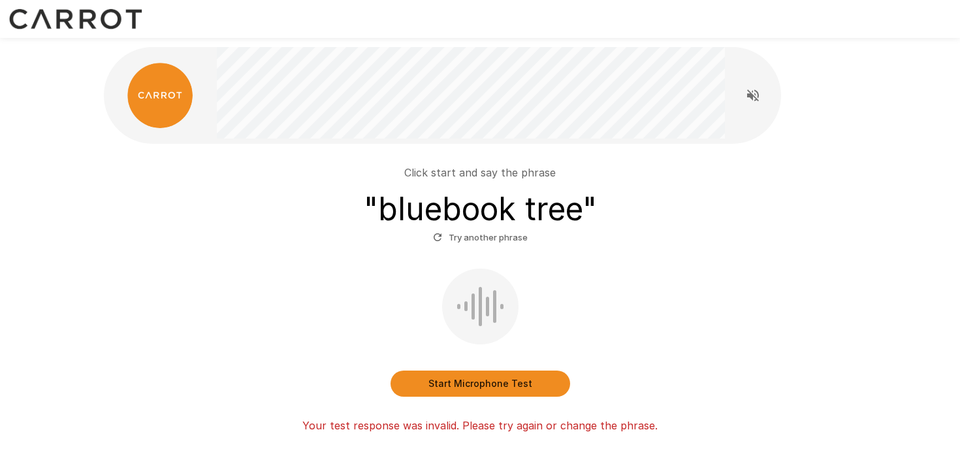
click at [469, 378] on button "Start Microphone Test" at bounding box center [480, 383] width 180 height 26
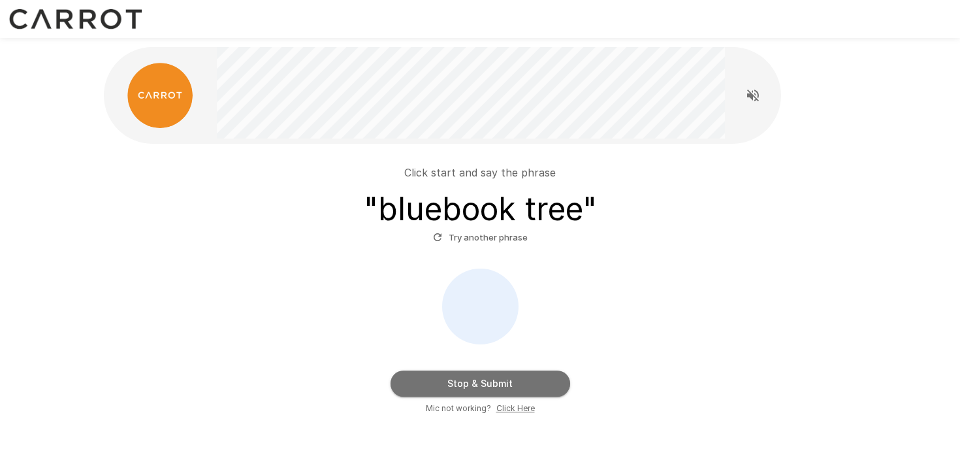
click at [518, 377] on button "Stop & Submit" at bounding box center [480, 383] width 180 height 26
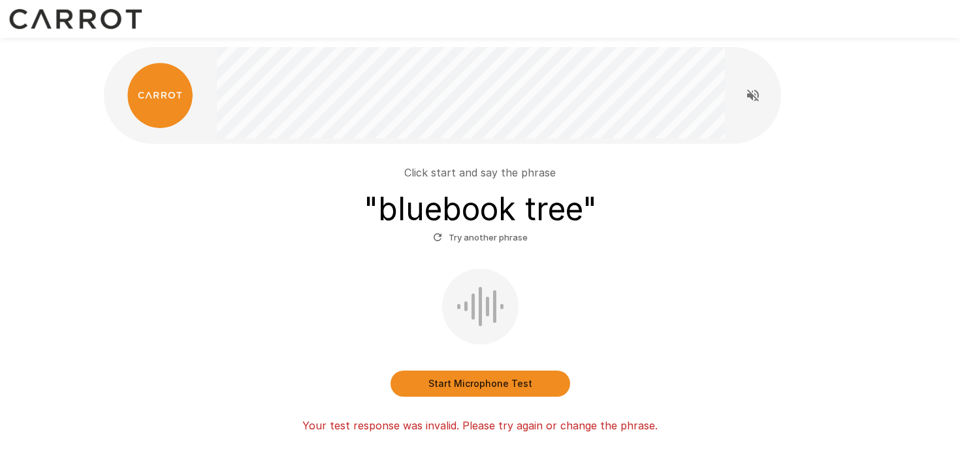
click at [510, 241] on button "Try another phrase" at bounding box center [480, 237] width 101 height 20
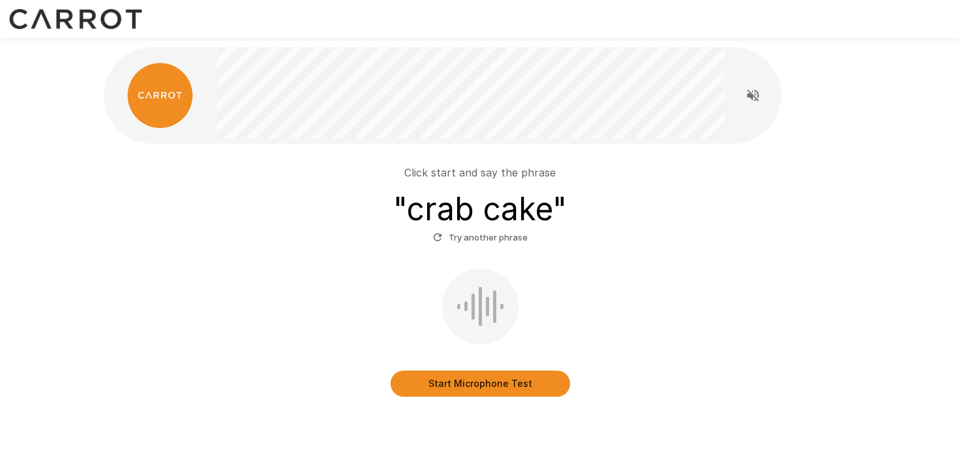
click at [484, 382] on button "Start Microphone Test" at bounding box center [480, 383] width 180 height 26
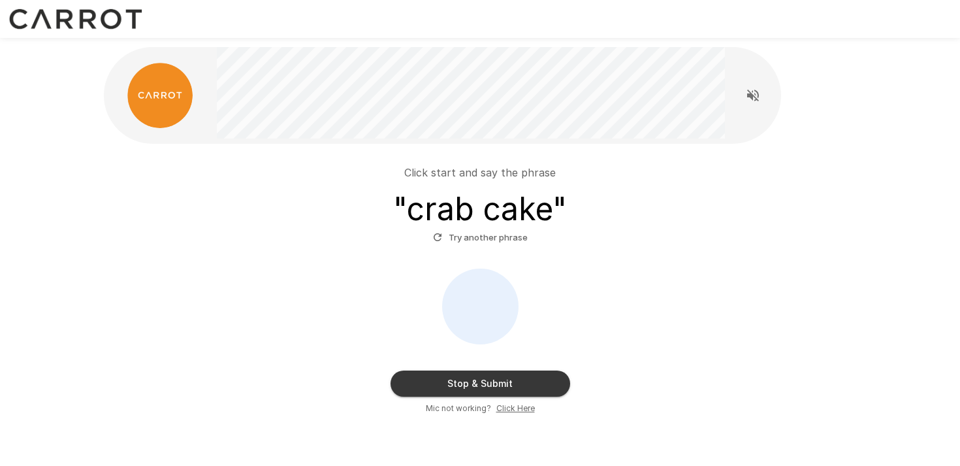
click at [489, 385] on button "Stop & Submit" at bounding box center [480, 383] width 180 height 26
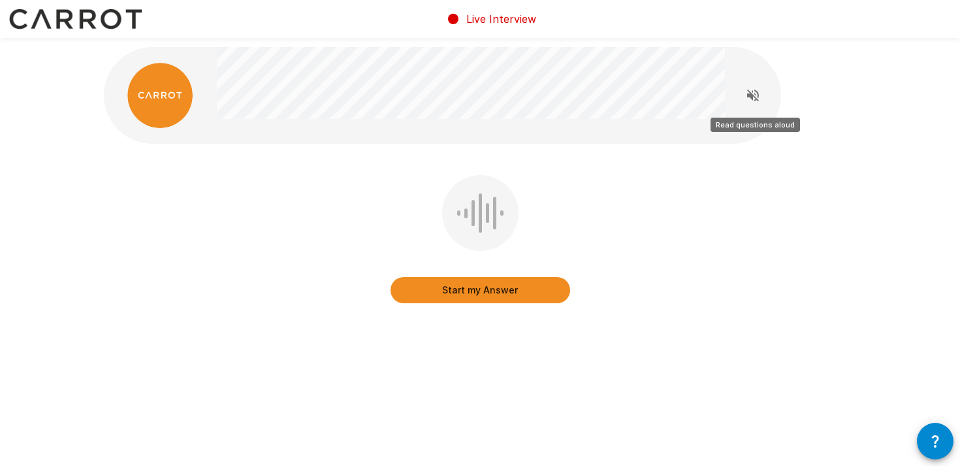
click at [749, 93] on icon "Read questions aloud" at bounding box center [753, 95] width 12 height 12
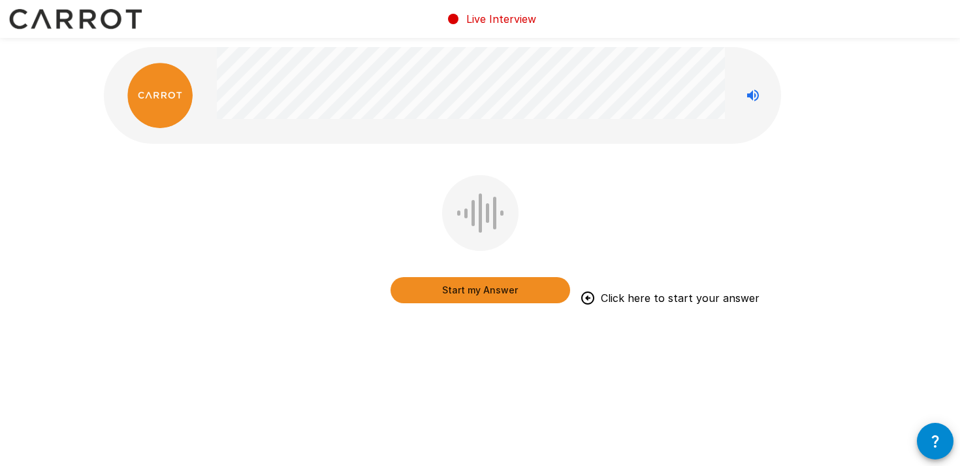
click at [500, 291] on button "Start my Answer" at bounding box center [480, 290] width 180 height 26
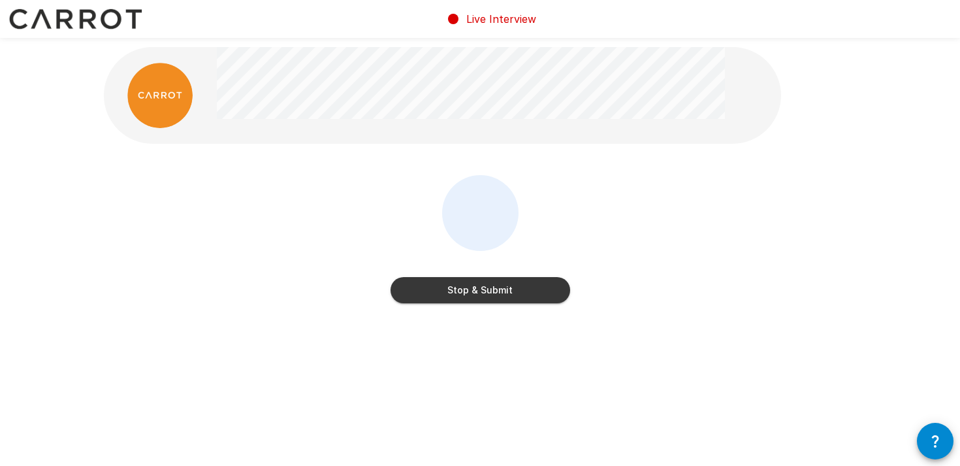
click at [500, 291] on button "Stop & Submit" at bounding box center [480, 290] width 180 height 26
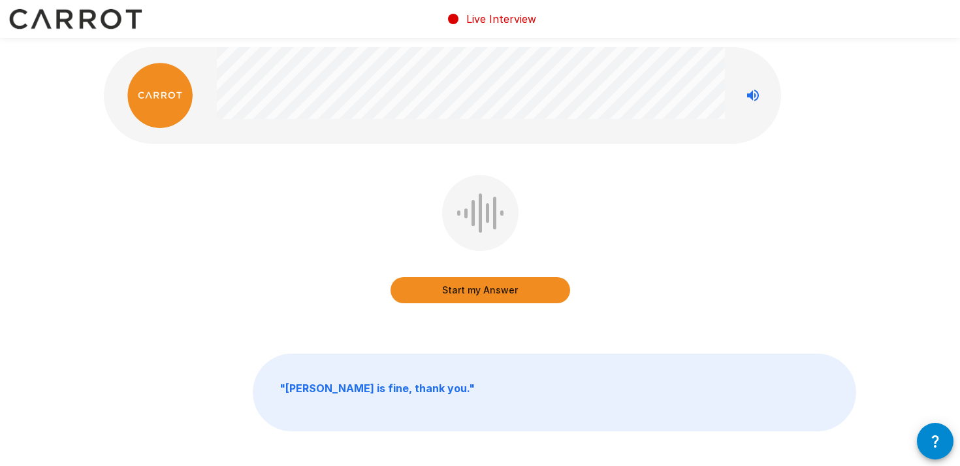
click at [483, 291] on button "Start my Answer" at bounding box center [480, 290] width 180 height 26
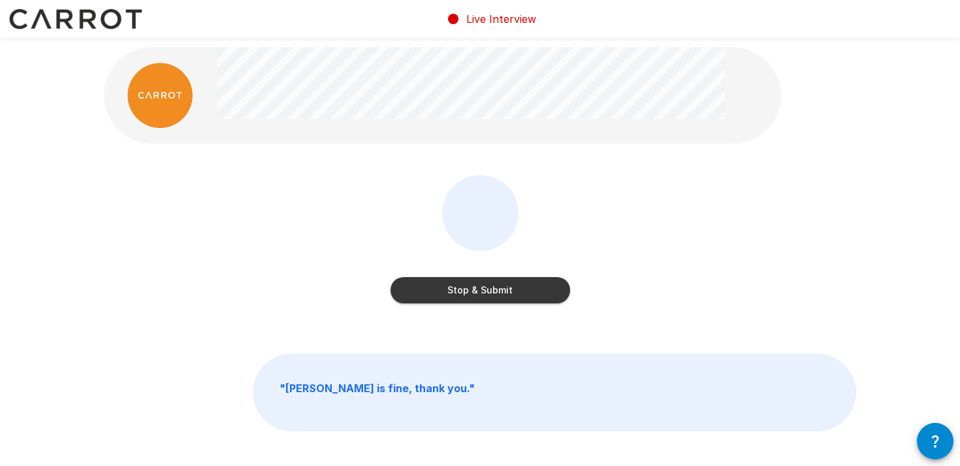
click at [483, 291] on button "Stop & Submit" at bounding box center [480, 290] width 180 height 26
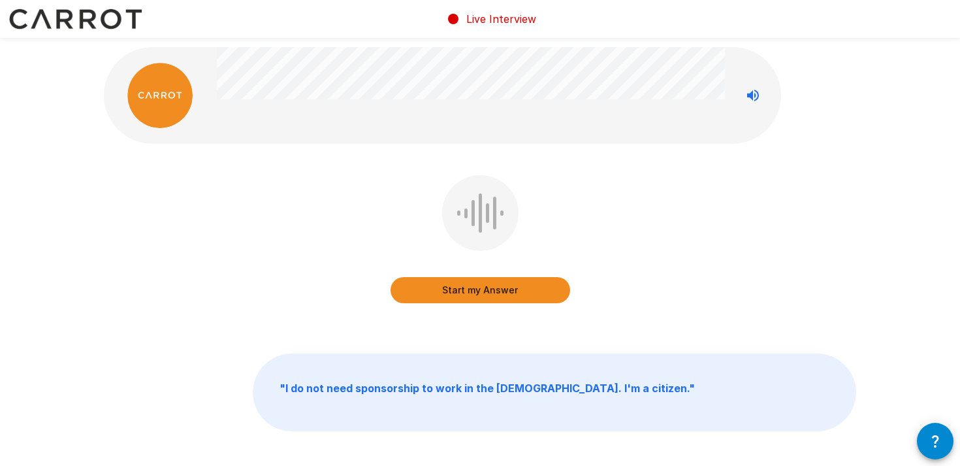
click at [483, 294] on button "Start my Answer" at bounding box center [480, 290] width 180 height 26
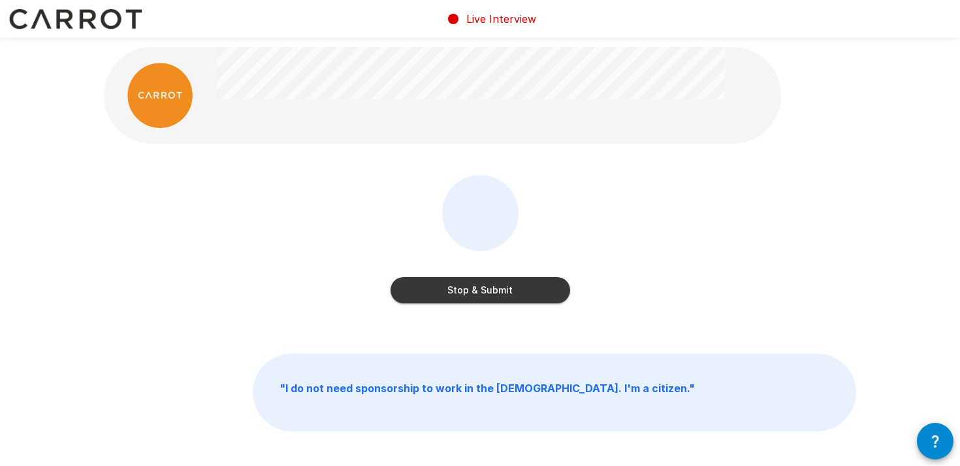
click at [517, 279] on button "Stop & Submit" at bounding box center [480, 290] width 180 height 26
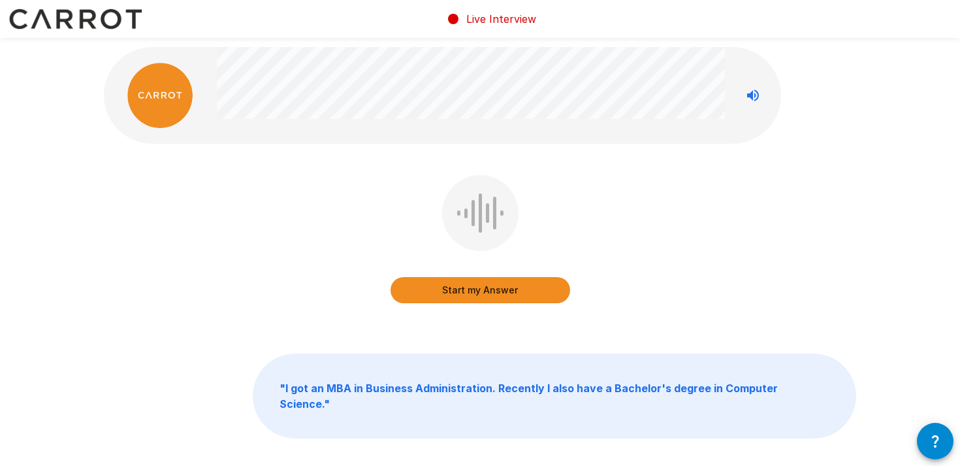
click at [488, 286] on button "Start my Answer" at bounding box center [480, 290] width 180 height 26
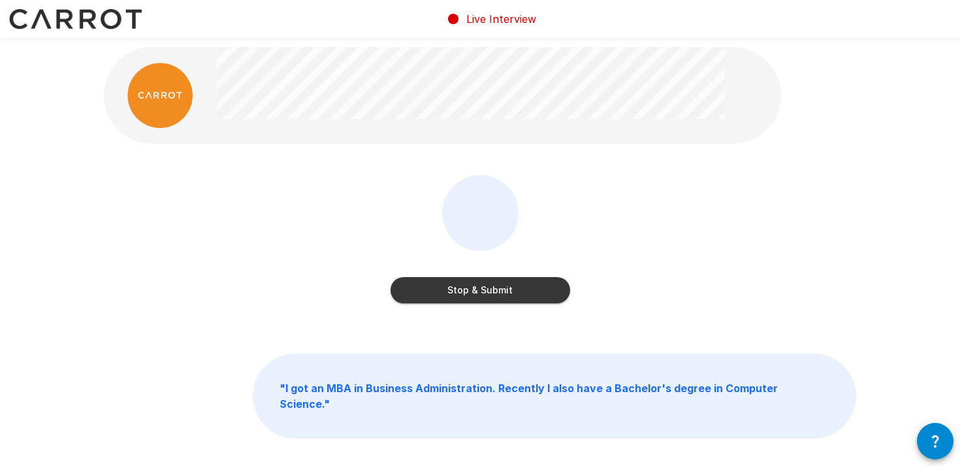
click at [486, 289] on button "Stop & Submit" at bounding box center [480, 290] width 180 height 26
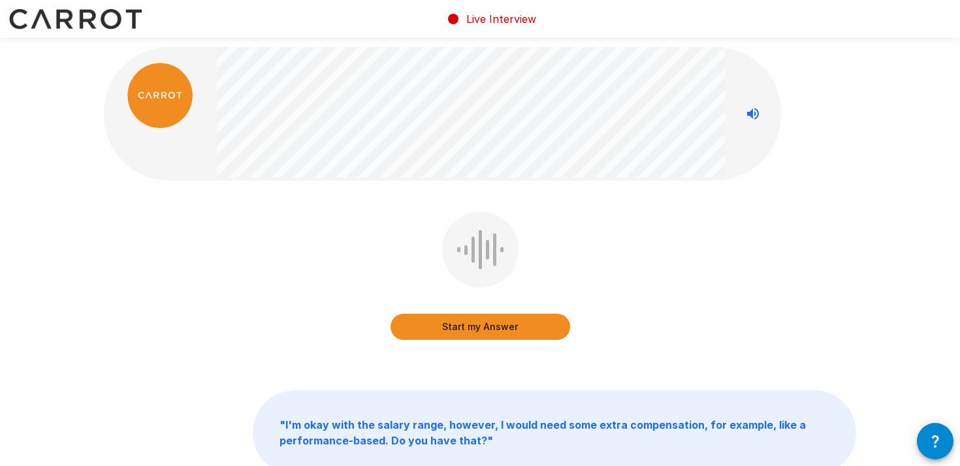
click at [468, 323] on button "Start my Answer" at bounding box center [480, 326] width 180 height 26
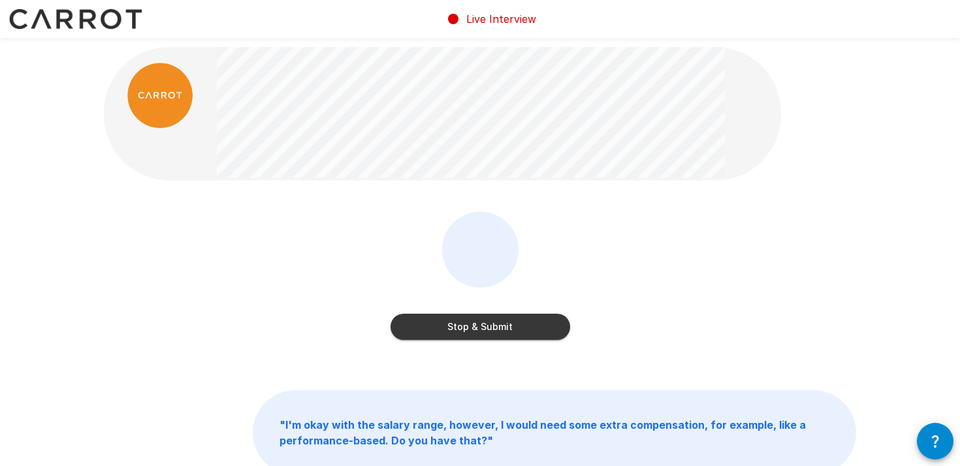
click at [477, 328] on button "Stop & Submit" at bounding box center [480, 326] width 180 height 26
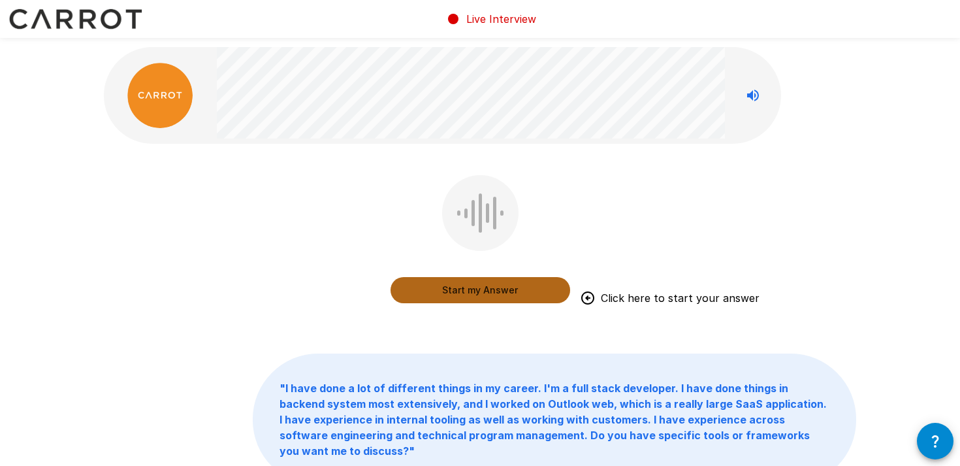
click at [500, 291] on button "Start my Answer" at bounding box center [480, 290] width 180 height 26
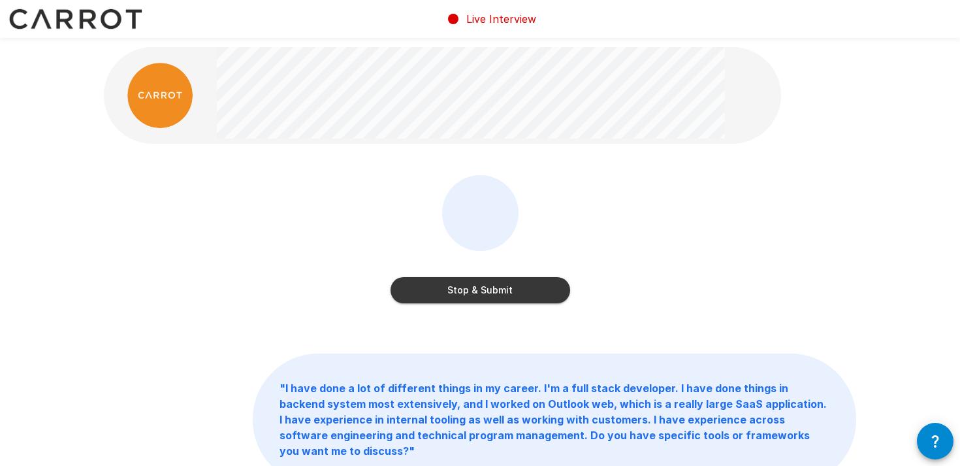
click at [500, 291] on button "Stop & Submit" at bounding box center [480, 290] width 180 height 26
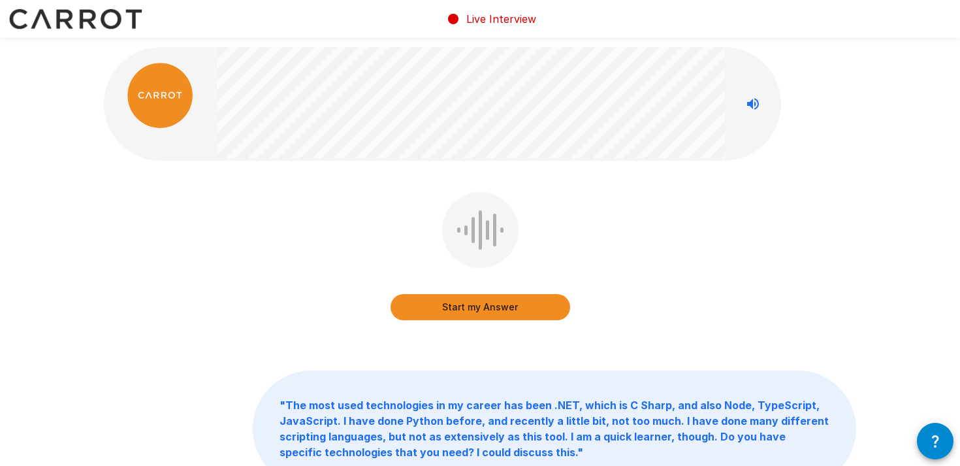
click at [487, 310] on button "Start my Answer" at bounding box center [480, 307] width 180 height 26
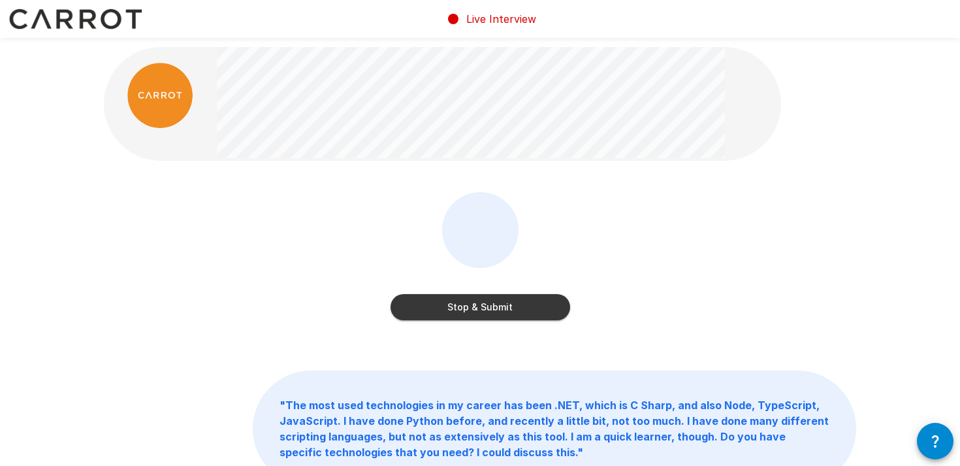
click at [454, 308] on button "Stop & Submit" at bounding box center [480, 307] width 180 height 26
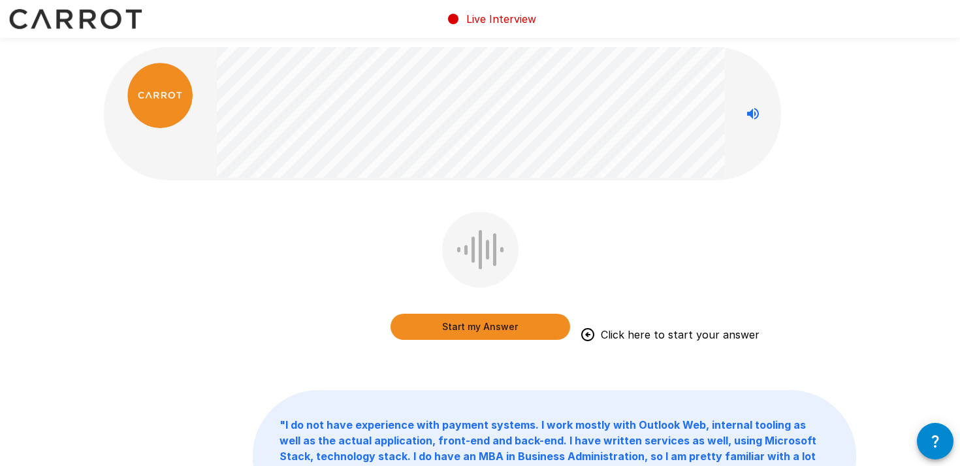
click at [498, 327] on button "Start my Answer" at bounding box center [480, 326] width 180 height 26
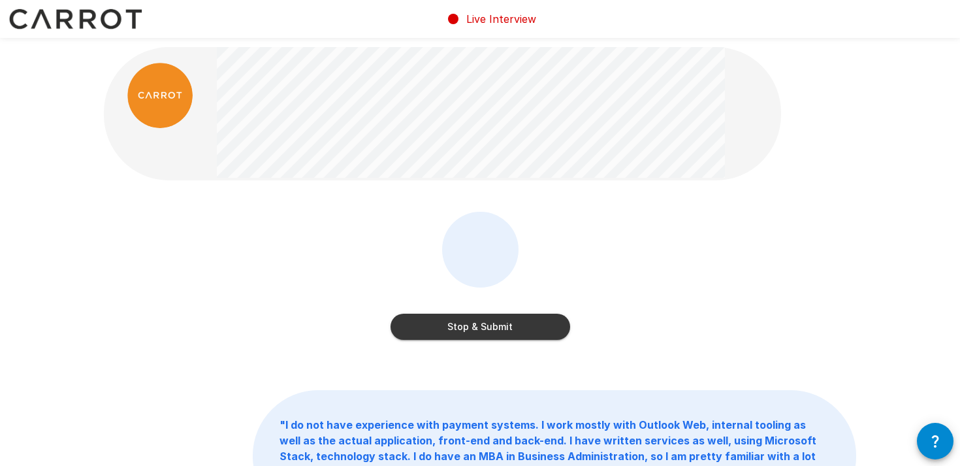
click at [498, 327] on button "Stop & Submit" at bounding box center [480, 326] width 180 height 26
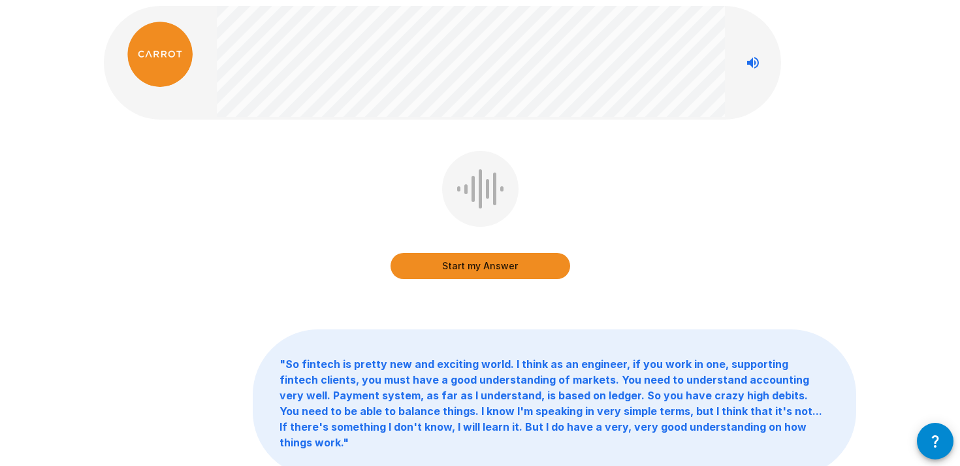
scroll to position [48, 0]
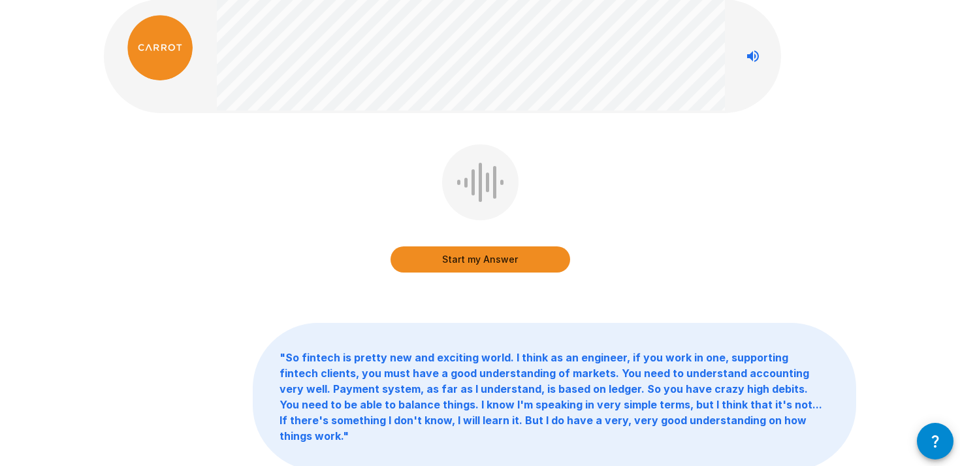
click at [533, 422] on b "" So fintech is pretty new and exciting world. I think as an engineer, if you w…" at bounding box center [550, 396] width 543 height 91
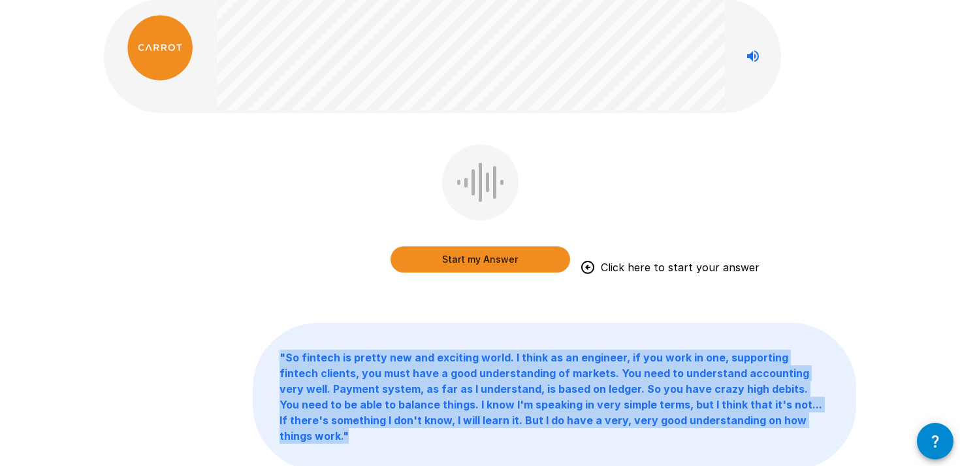
click at [569, 421] on b "" So fintech is pretty new and exciting world. I think as an engineer, if you w…" at bounding box center [550, 396] width 543 height 91
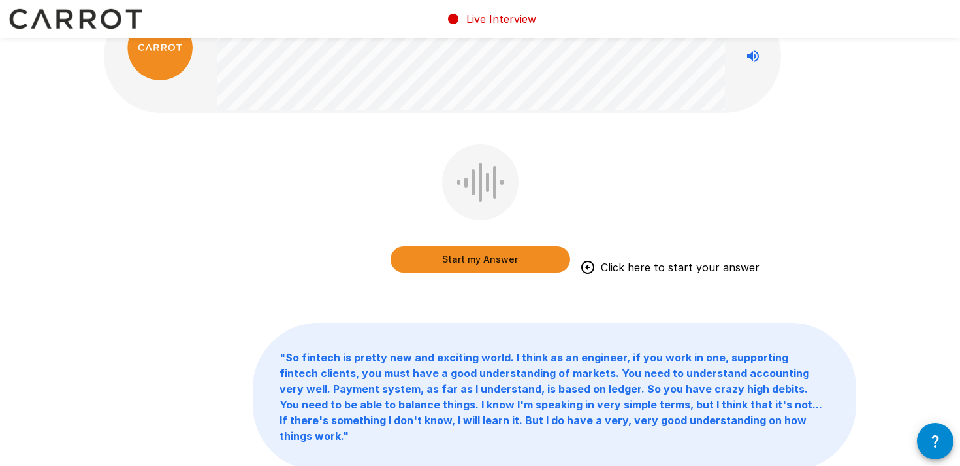
scroll to position [0, 0]
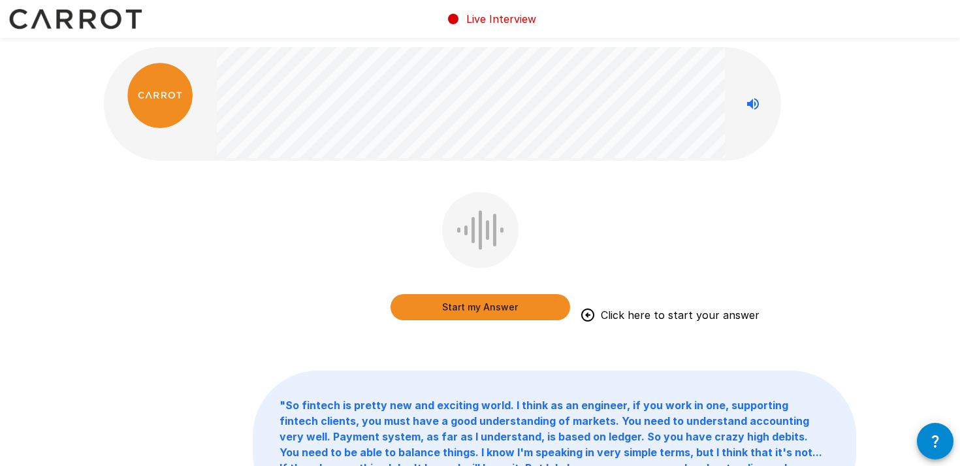
click at [820, 210] on div "Start my Answer Click here to start your answer" at bounding box center [480, 265] width 752 height 147
click at [511, 315] on button "Start my Answer" at bounding box center [480, 307] width 180 height 26
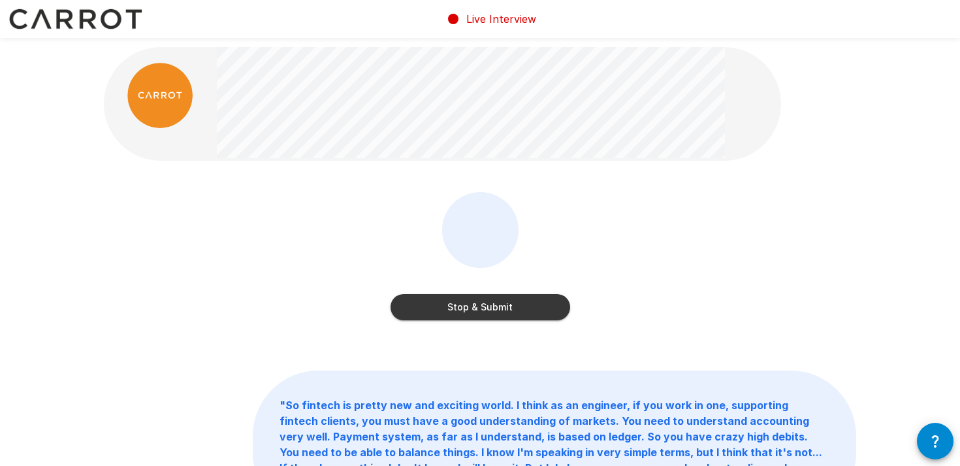
click at [474, 318] on button "Stop & Submit" at bounding box center [480, 307] width 180 height 26
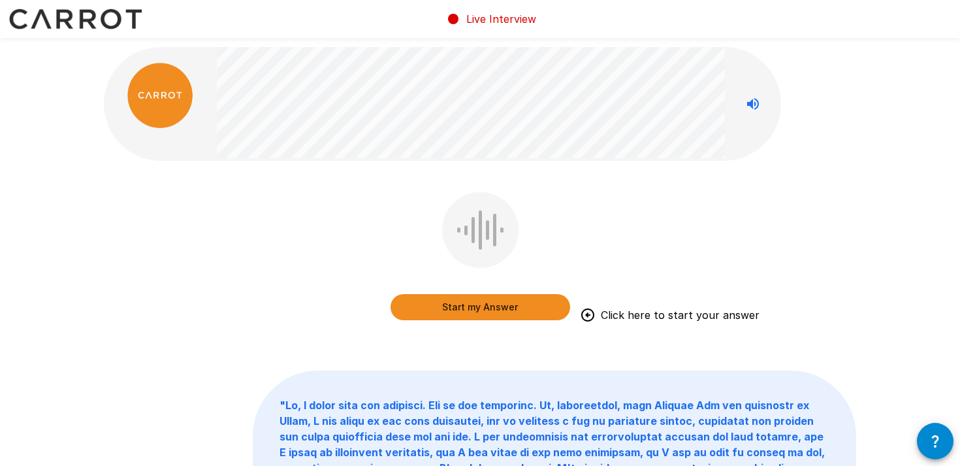
click at [471, 311] on button "Start my Answer" at bounding box center [480, 307] width 180 height 26
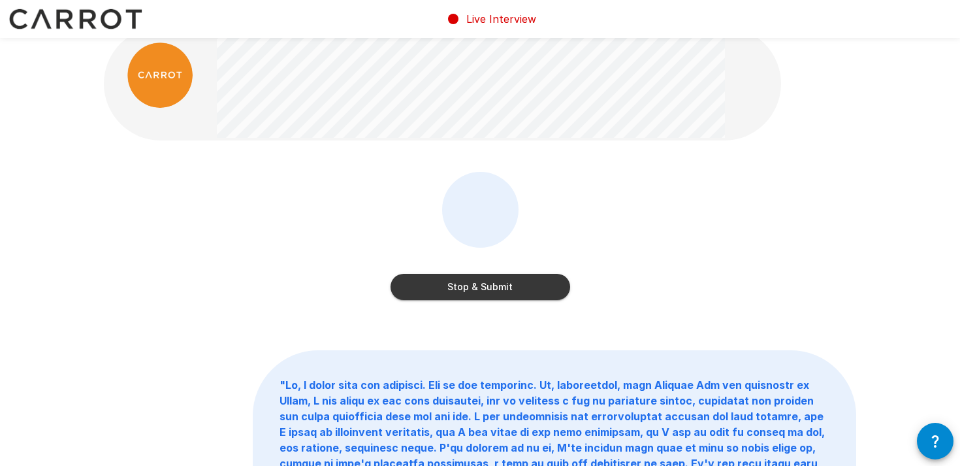
scroll to position [22, 0]
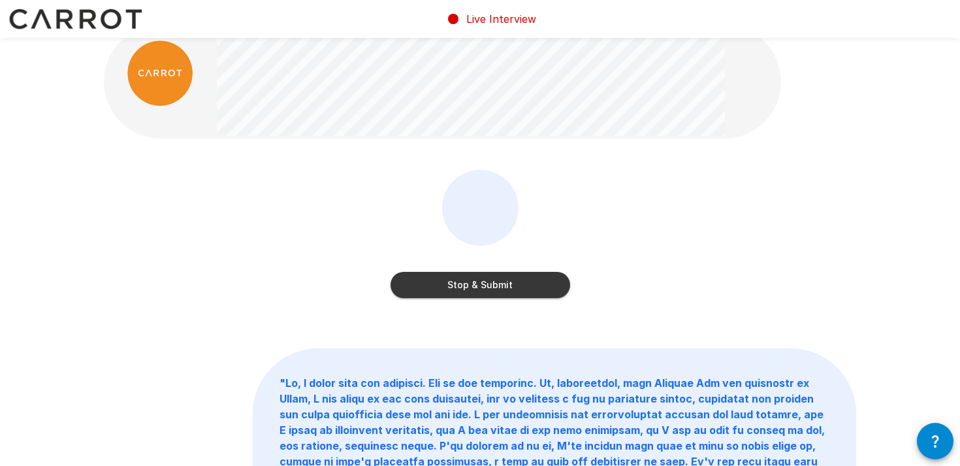
click at [466, 279] on button "Stop & Submit" at bounding box center [480, 285] width 180 height 26
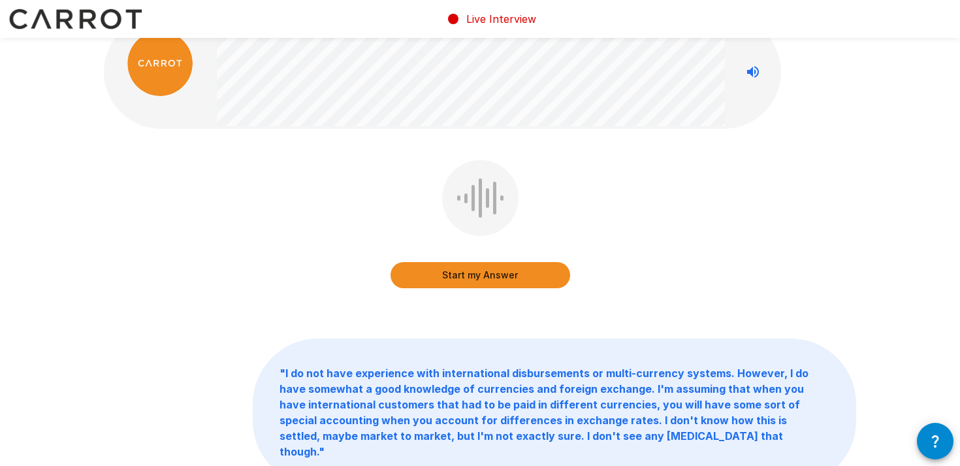
scroll to position [0, 0]
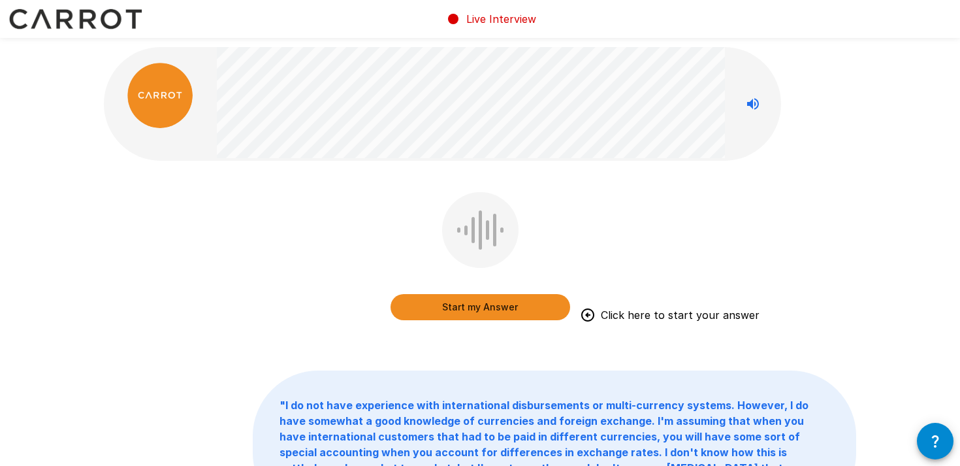
click at [848, 220] on div "Start my Answer Click here to start your answer" at bounding box center [480, 265] width 752 height 147
click at [799, 231] on div "Start my Answer Click here to start your answer" at bounding box center [480, 265] width 752 height 147
click at [818, 229] on div "Start my Answer Click here to start your answer" at bounding box center [480, 265] width 752 height 147
click at [464, 304] on button "Start my Answer" at bounding box center [480, 307] width 180 height 26
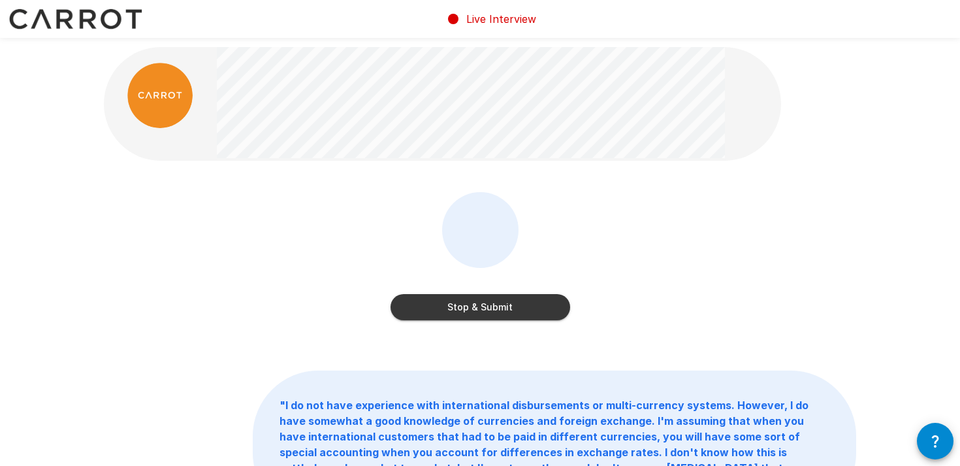
click at [555, 294] on button "Stop & Submit" at bounding box center [480, 307] width 180 height 26
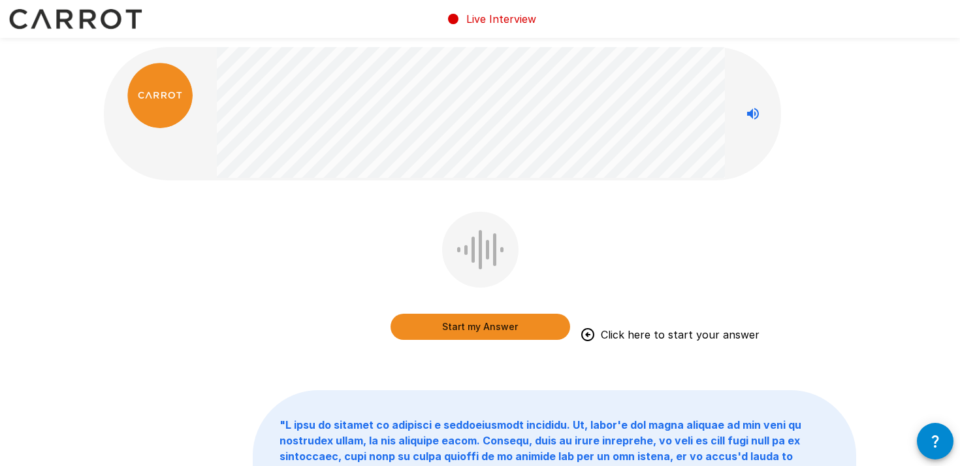
click at [485, 318] on button "Start my Answer" at bounding box center [480, 326] width 180 height 26
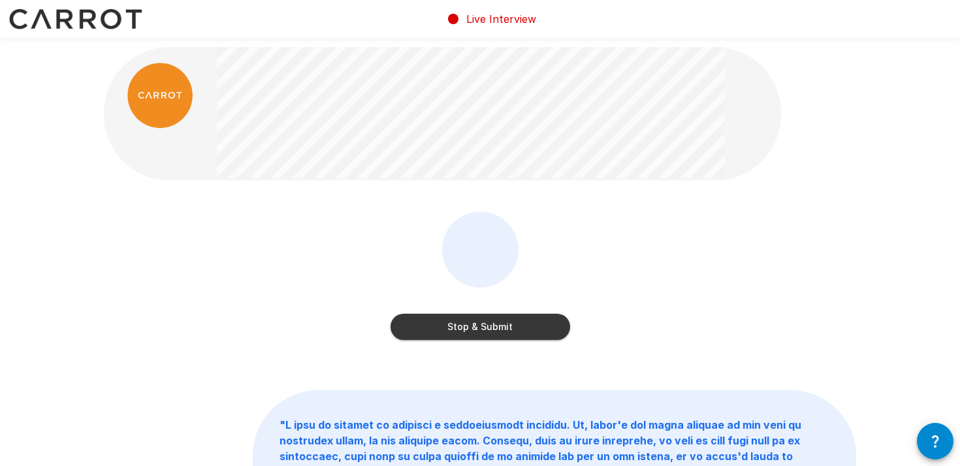
click at [529, 323] on button "Stop & Submit" at bounding box center [480, 326] width 180 height 26
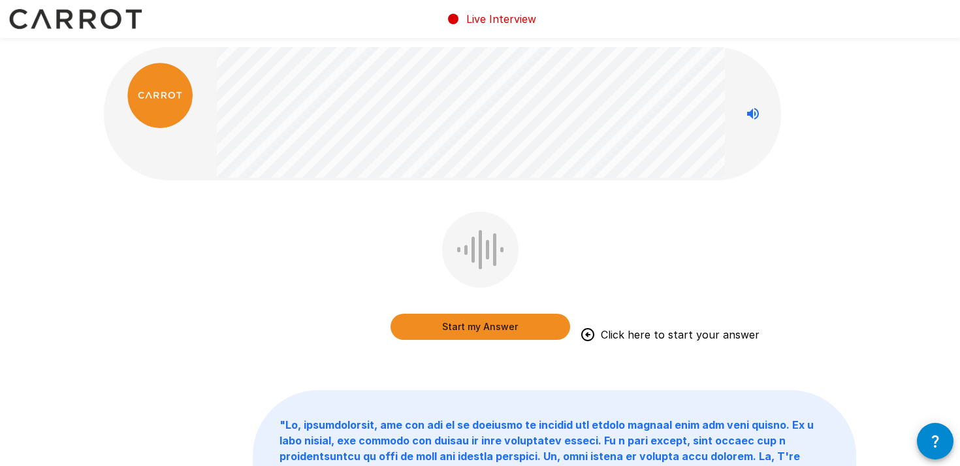
click at [494, 328] on button "Start my Answer" at bounding box center [480, 326] width 180 height 26
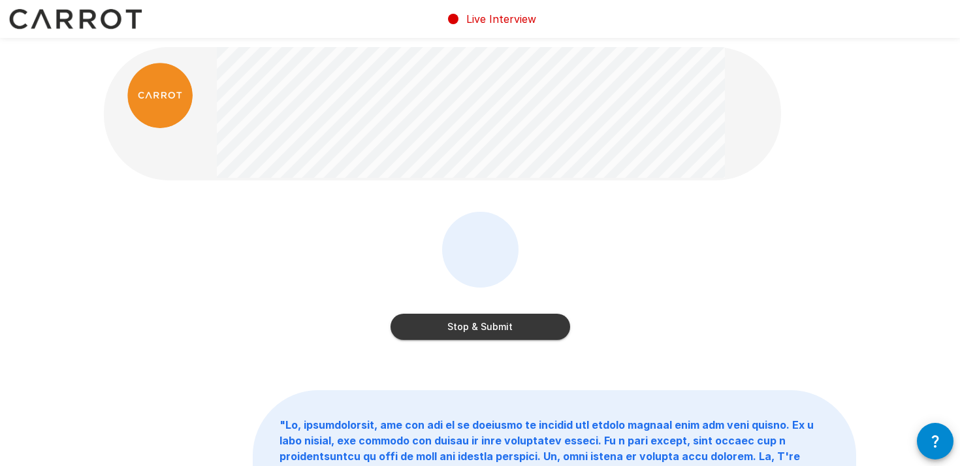
click at [494, 318] on button "Stop & Submit" at bounding box center [480, 326] width 180 height 26
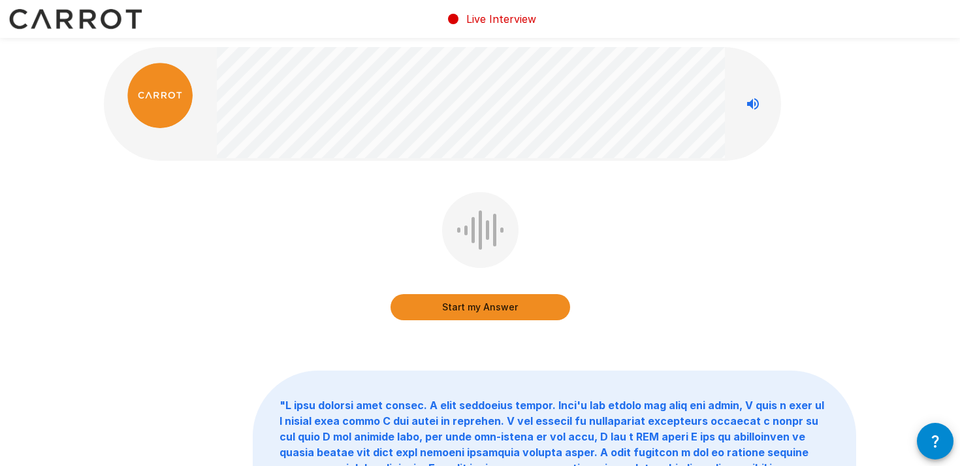
click at [494, 305] on button "Start my Answer" at bounding box center [480, 307] width 180 height 26
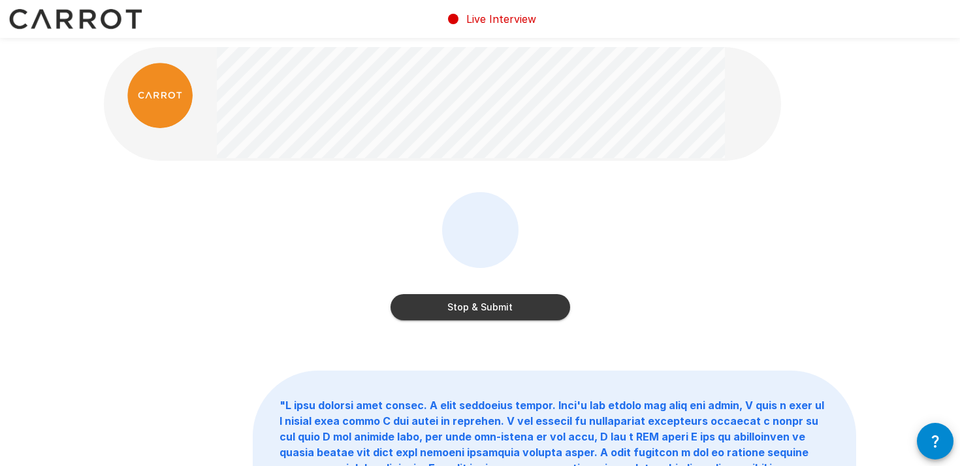
click at [502, 311] on button "Stop & Submit" at bounding box center [480, 307] width 180 height 26
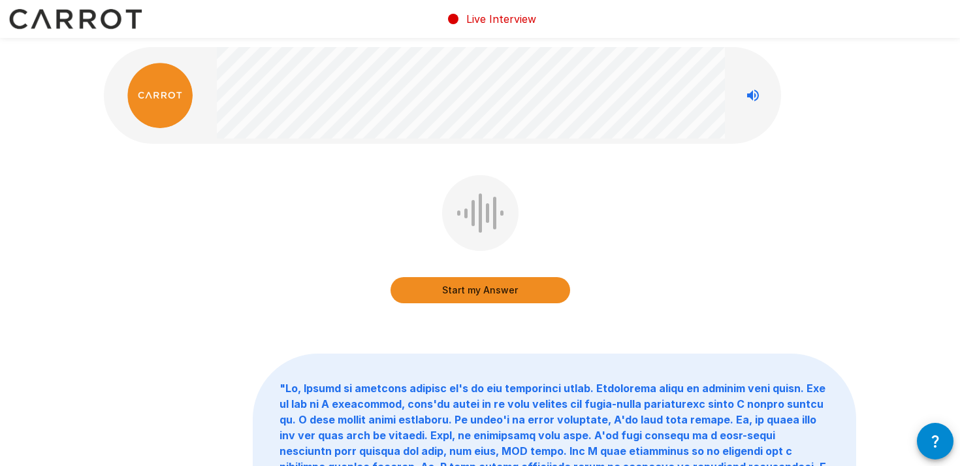
click at [476, 290] on button "Start my Answer" at bounding box center [480, 290] width 180 height 26
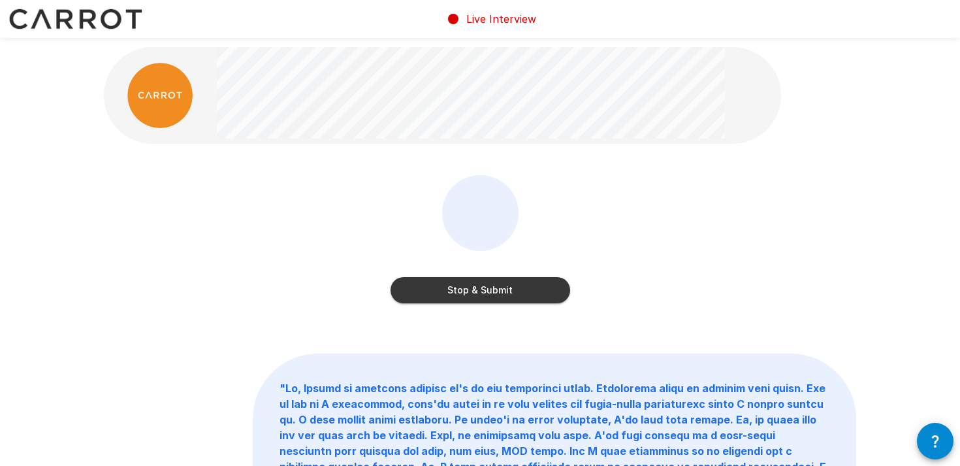
click at [461, 277] on button "Stop & Submit" at bounding box center [480, 290] width 180 height 26
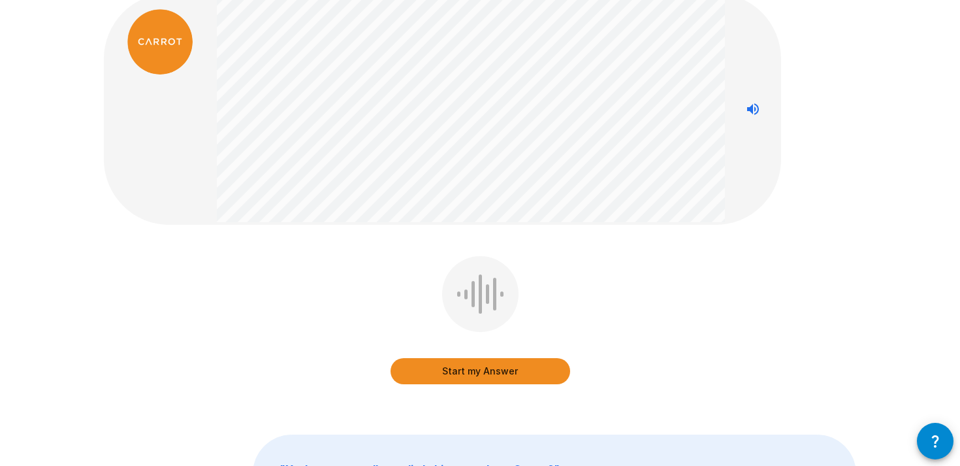
scroll to position [54, 0]
click at [481, 375] on button "Start my Answer" at bounding box center [480, 370] width 180 height 26
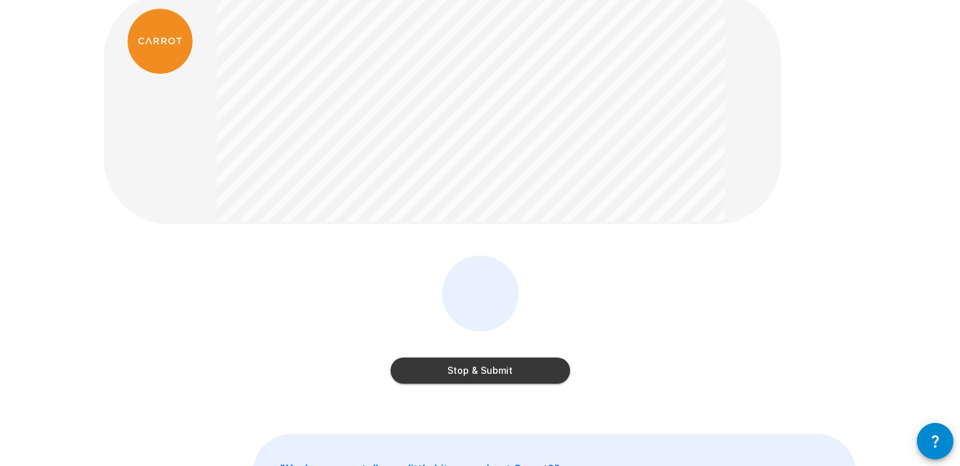
click at [489, 368] on button "Stop & Submit" at bounding box center [480, 370] width 180 height 26
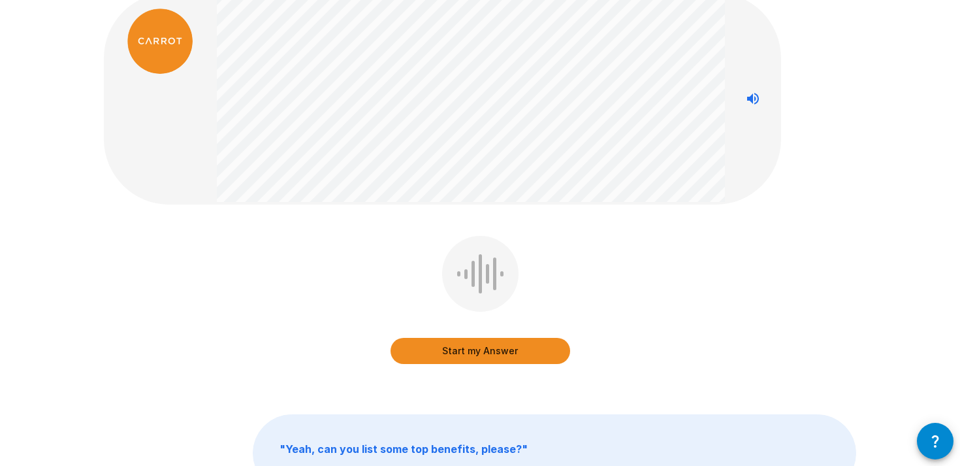
click at [465, 362] on button "Start my Answer" at bounding box center [480, 351] width 180 height 26
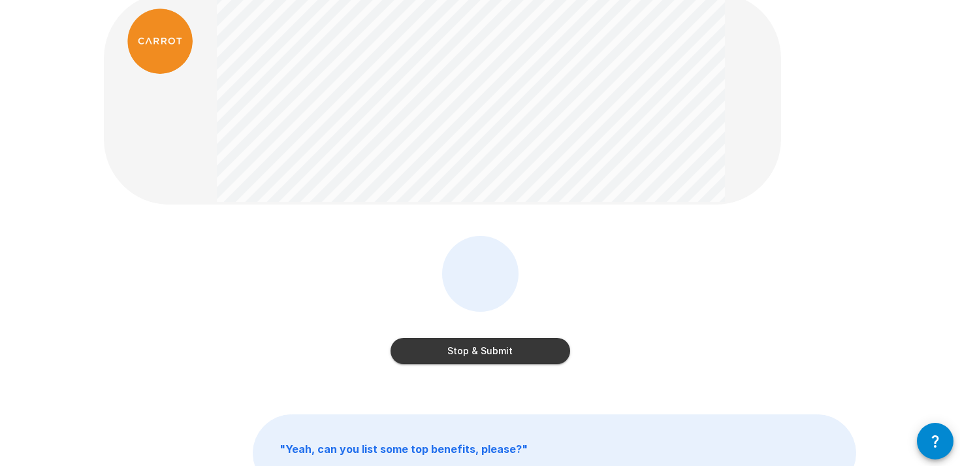
click at [509, 349] on button "Stop & Submit" at bounding box center [480, 351] width 180 height 26
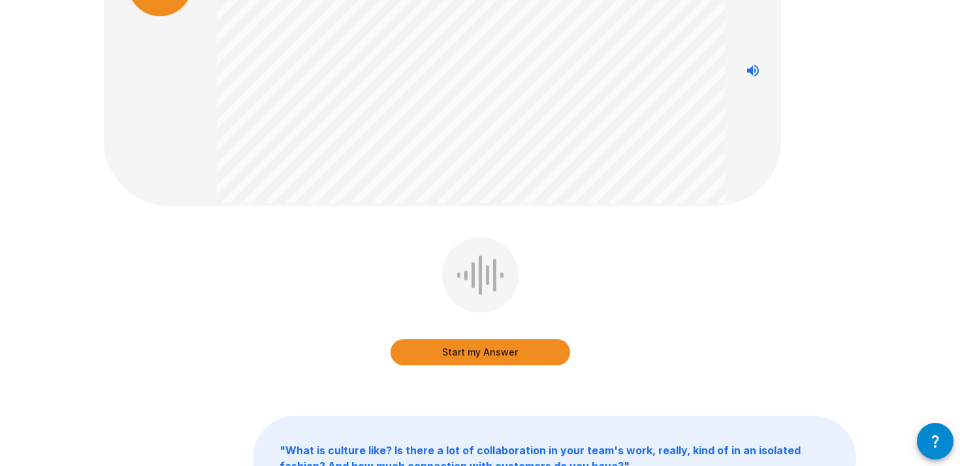
scroll to position [113, 0]
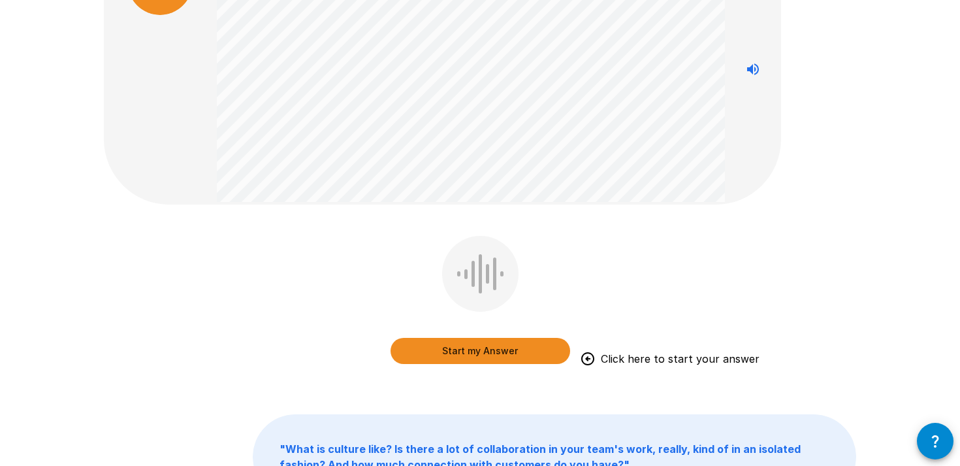
click at [486, 350] on button "Start my Answer" at bounding box center [480, 351] width 180 height 26
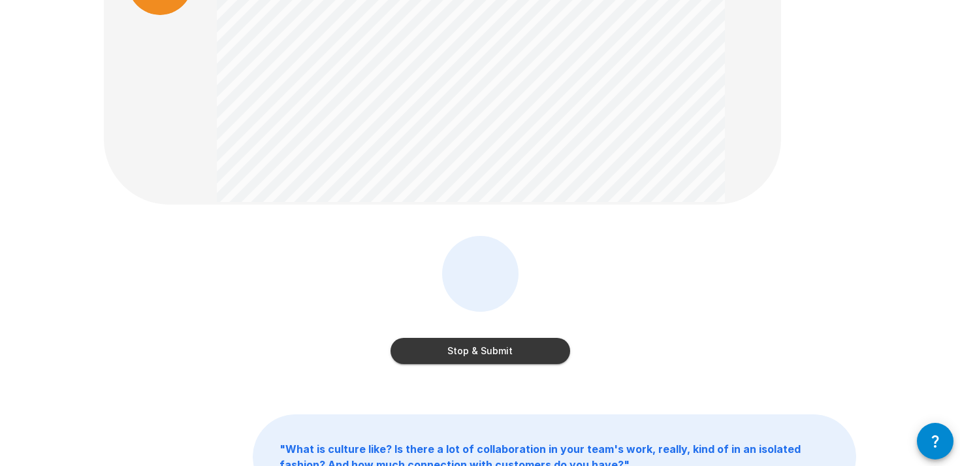
click at [484, 351] on button "Stop & Submit" at bounding box center [480, 351] width 180 height 26
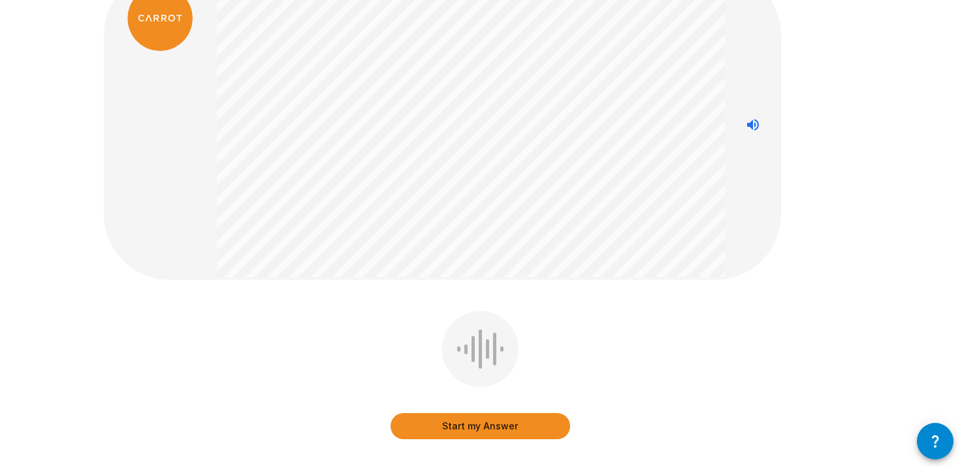
scroll to position [78, 0]
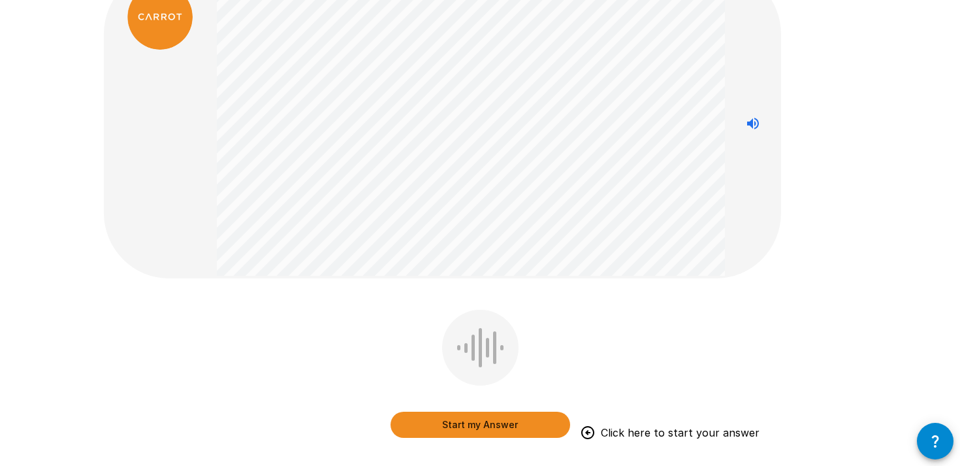
click at [457, 417] on button "Start my Answer" at bounding box center [480, 424] width 180 height 26
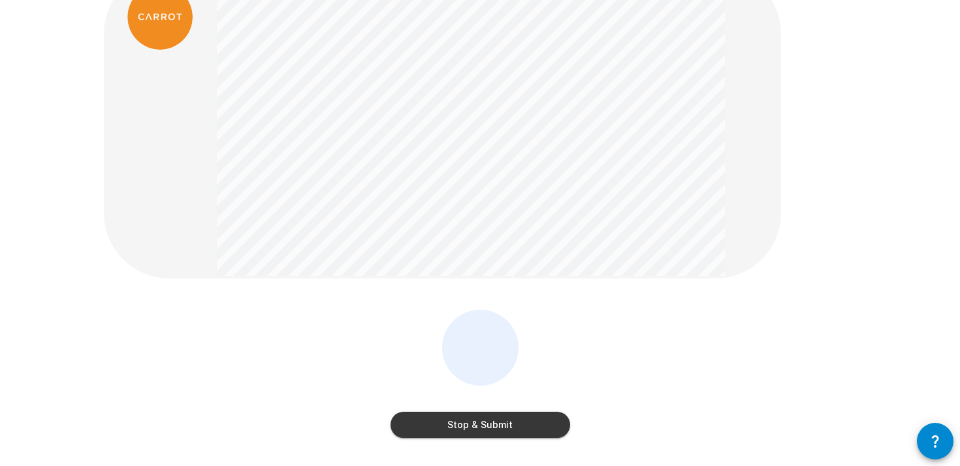
click at [486, 408] on div "Stop & Submit" at bounding box center [480, 411] width 180 height 52
click at [488, 417] on button "Stop & Submit" at bounding box center [480, 424] width 180 height 26
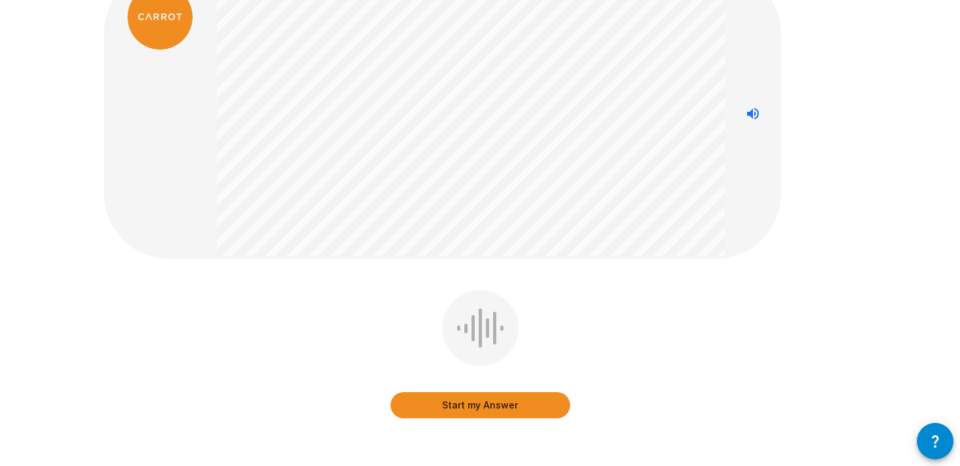
click at [348, 335] on div "Start my Answer" at bounding box center [480, 363] width 752 height 147
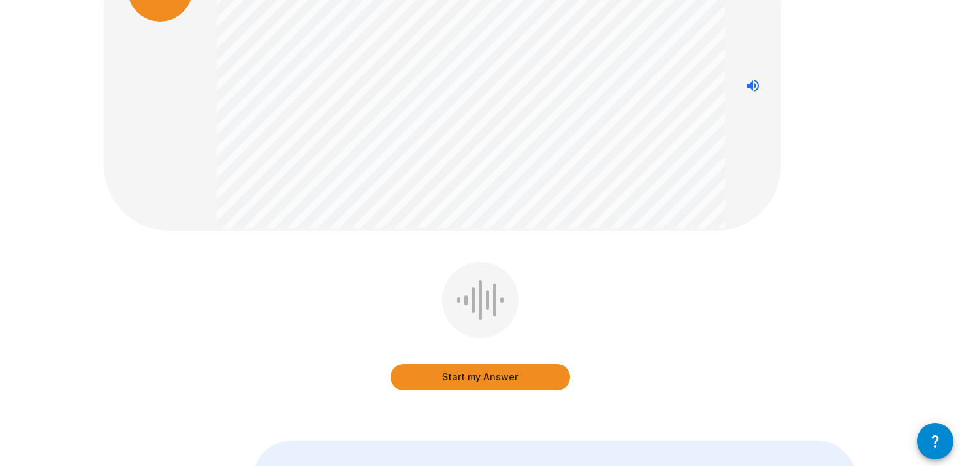
scroll to position [116, 0]
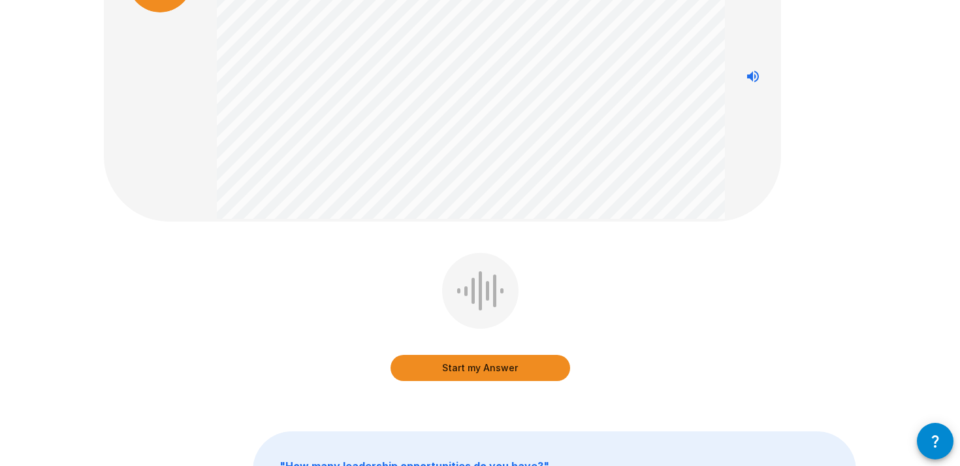
click at [445, 369] on button "Start my Answer" at bounding box center [480, 368] width 180 height 26
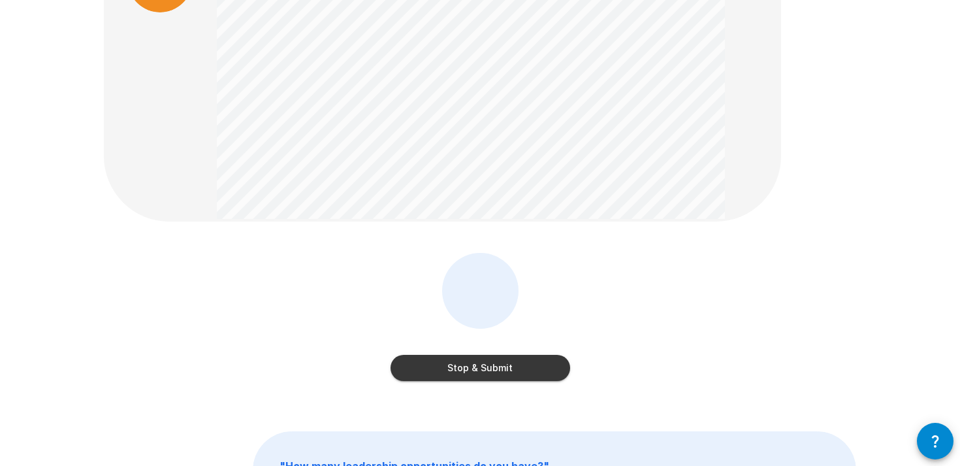
click at [507, 371] on button "Stop & Submit" at bounding box center [480, 368] width 180 height 26
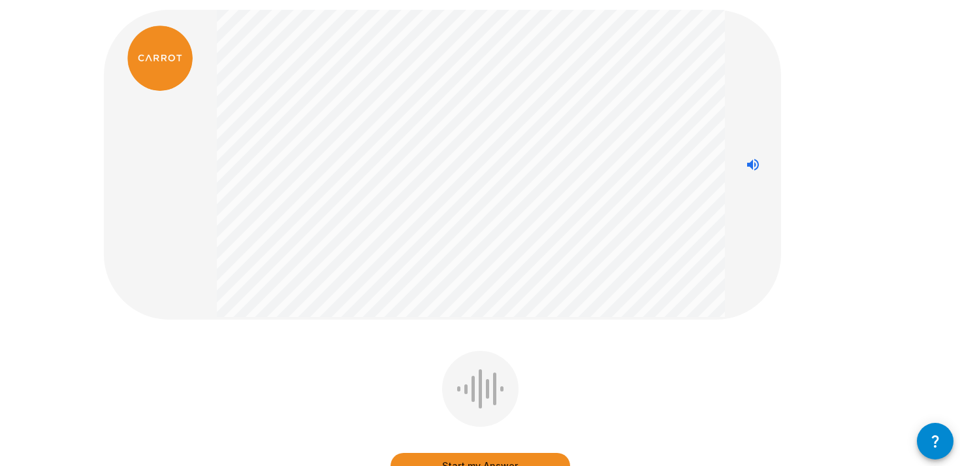
scroll to position [52, 0]
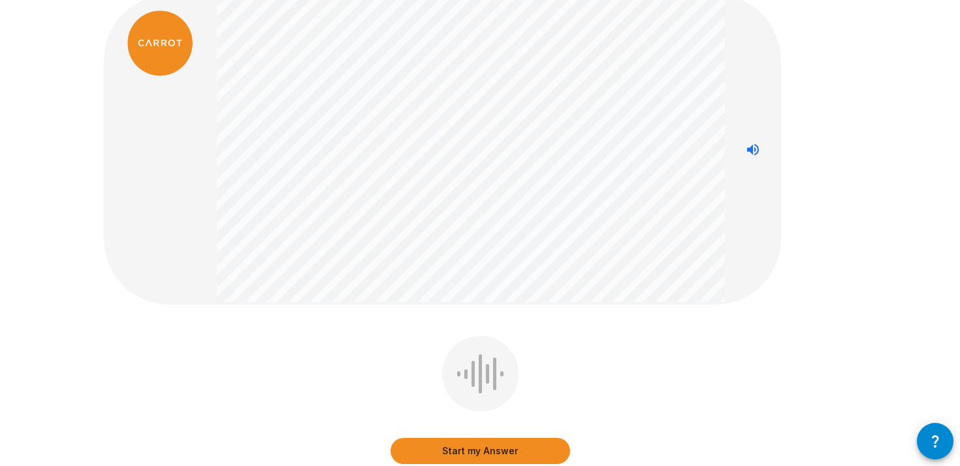
click at [367, 358] on div "Start my Answer" at bounding box center [480, 409] width 752 height 147
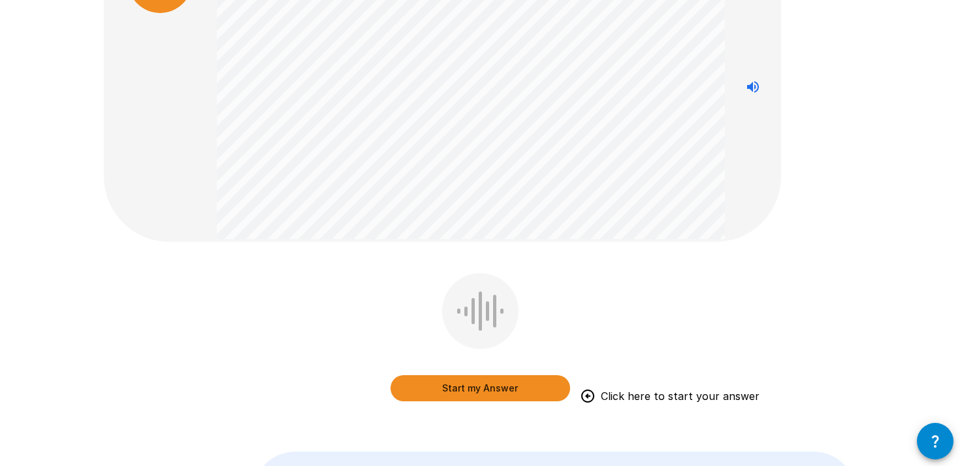
scroll to position [138, 0]
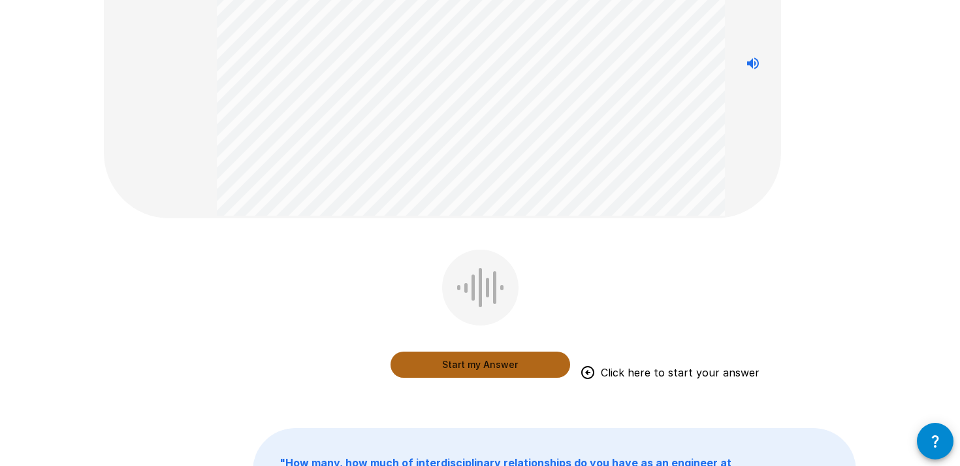
click at [490, 364] on button "Start my Answer" at bounding box center [480, 364] width 180 height 26
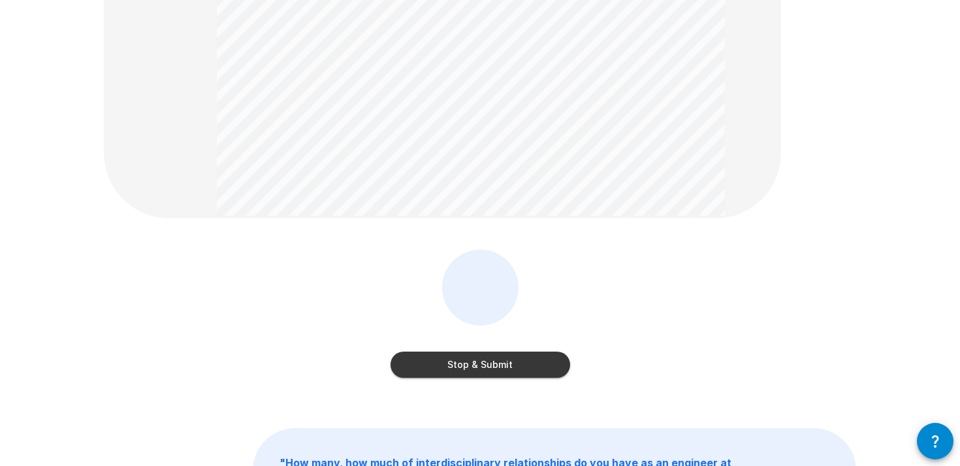
click at [492, 364] on button "Stop & Submit" at bounding box center [480, 364] width 180 height 26
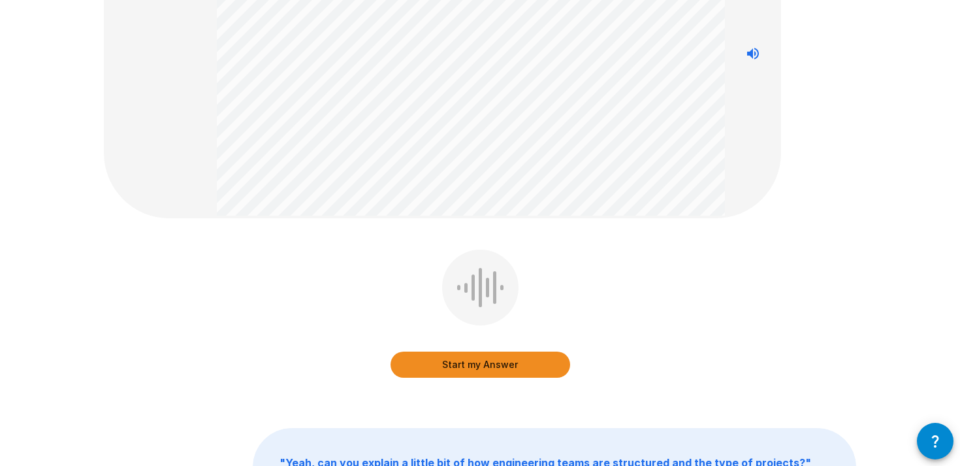
scroll to position [159, 0]
click at [80, 178] on div "Start my Answer " Yeah, can you explain a little bit of how engineering teams a…" at bounding box center [480, 225] width 960 height 768
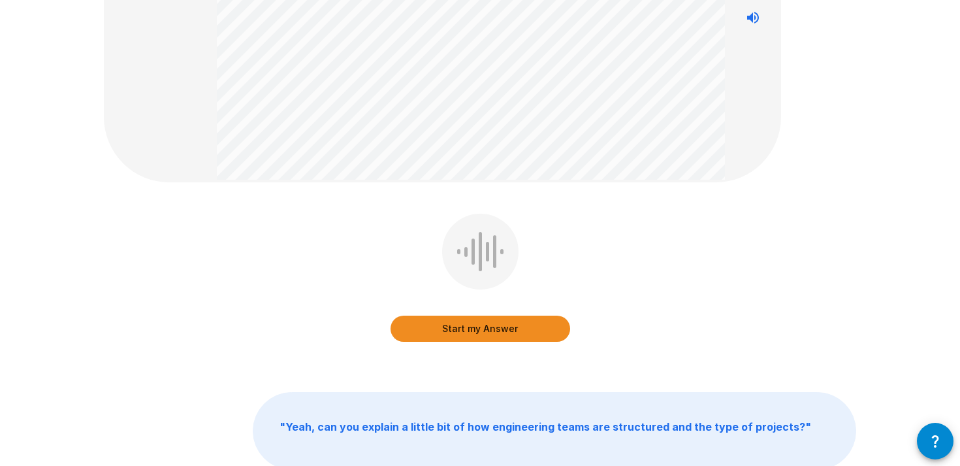
scroll to position [197, 0]
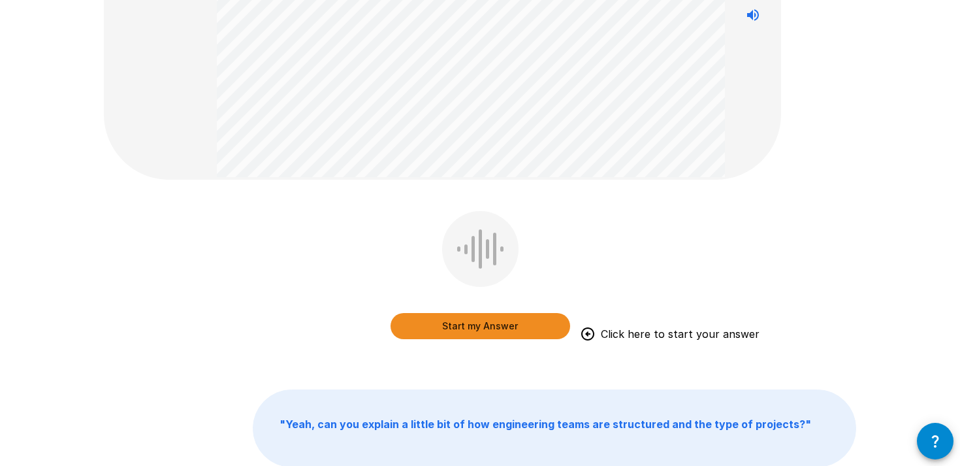
click at [505, 333] on button "Start my Answer" at bounding box center [480, 326] width 180 height 26
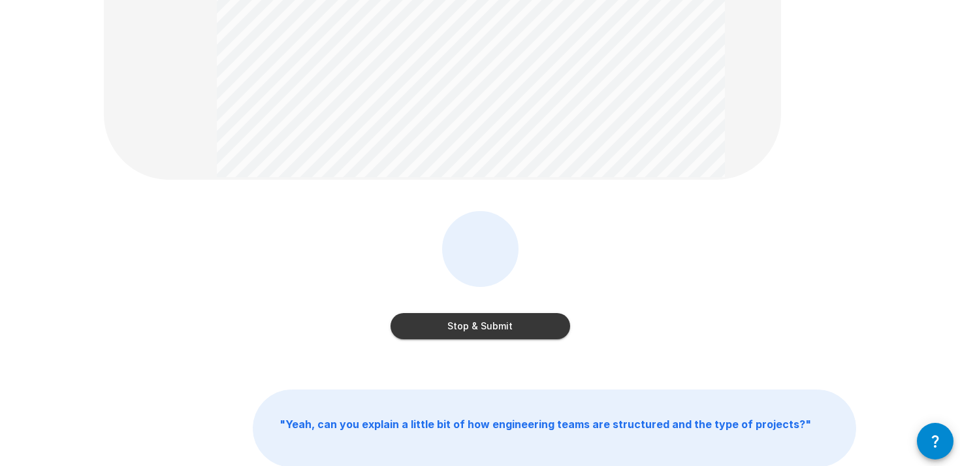
click at [488, 328] on button "Stop & Submit" at bounding box center [480, 326] width 180 height 26
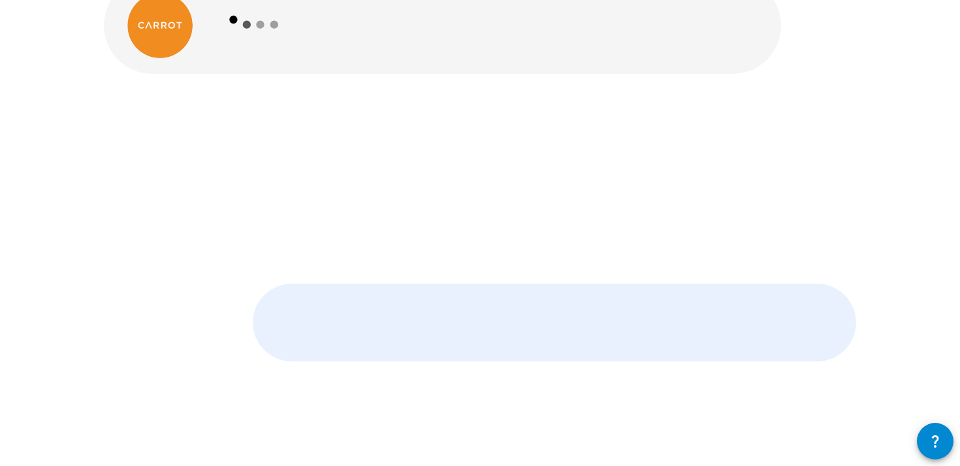
scroll to position [70, 0]
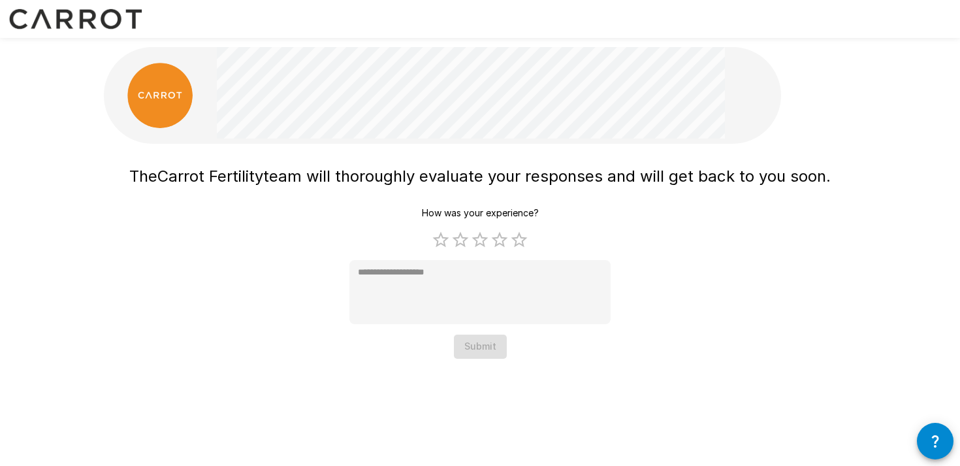
type textarea "*"
click at [650, 371] on div "The Carrot Fertility team will thoroughly evaluate your responses and will get …" at bounding box center [480, 205] width 784 height 411
